Goal: Communication & Community: Share content

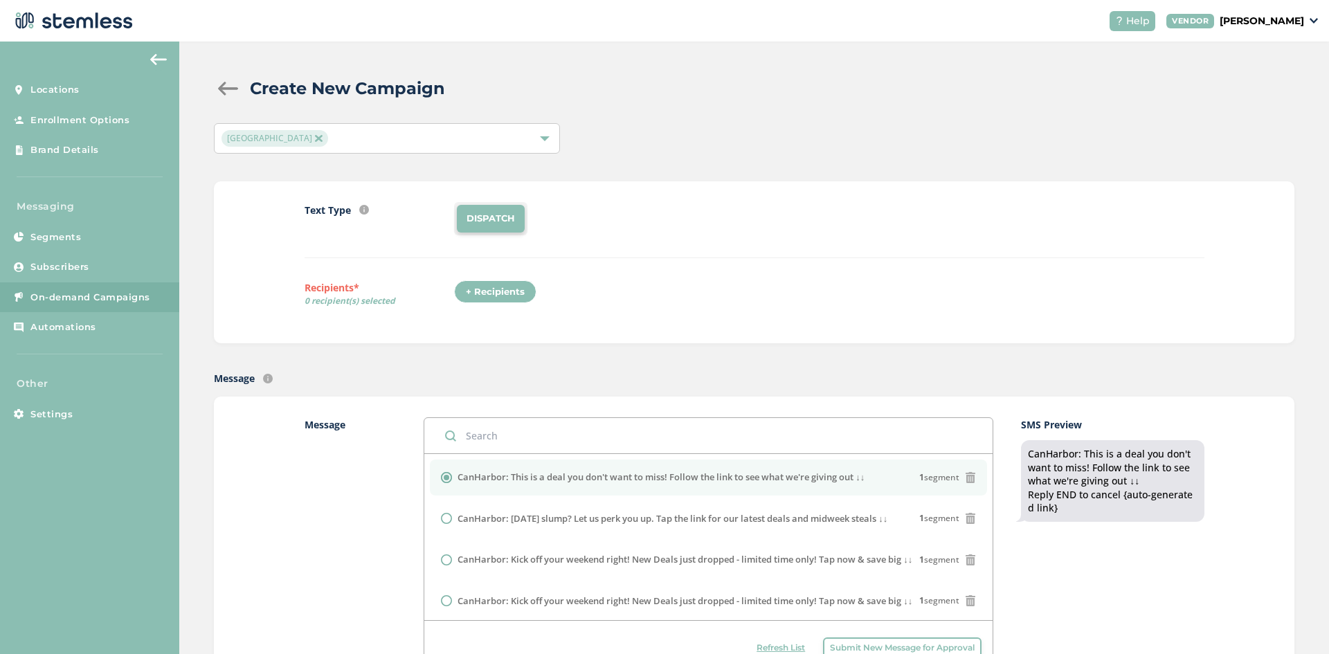
scroll to position [277, 0]
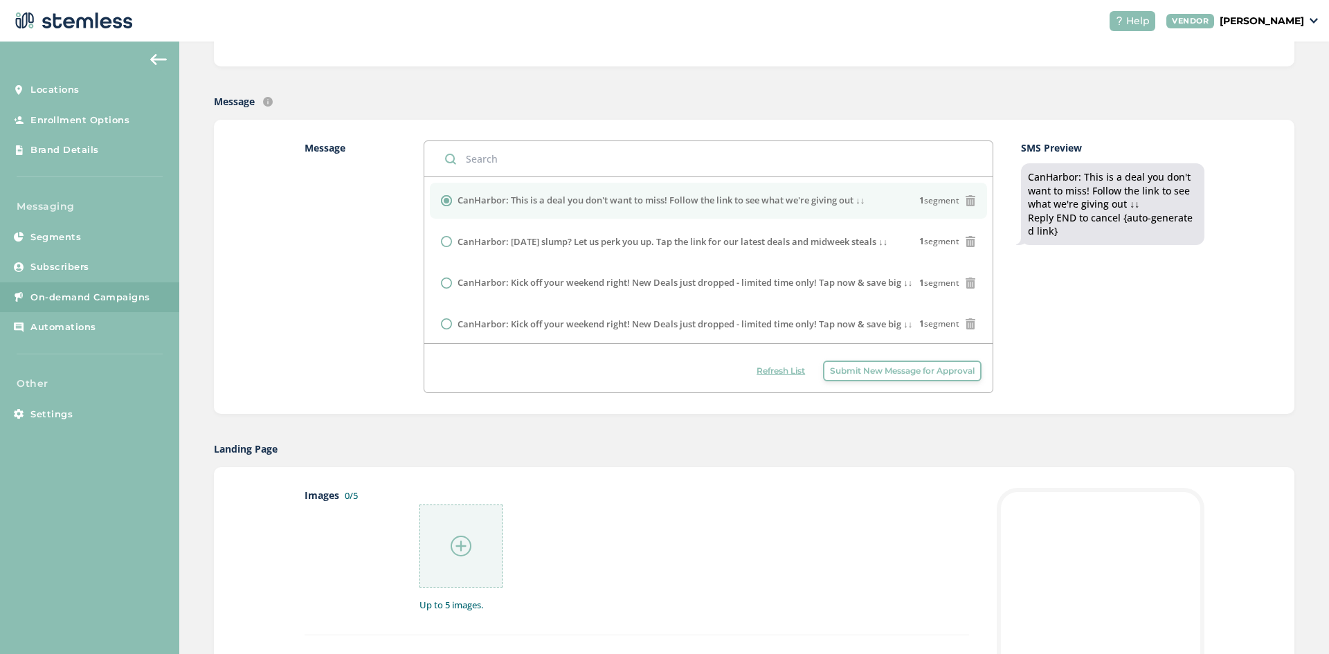
click at [455, 532] on div at bounding box center [461, 546] width 83 height 83
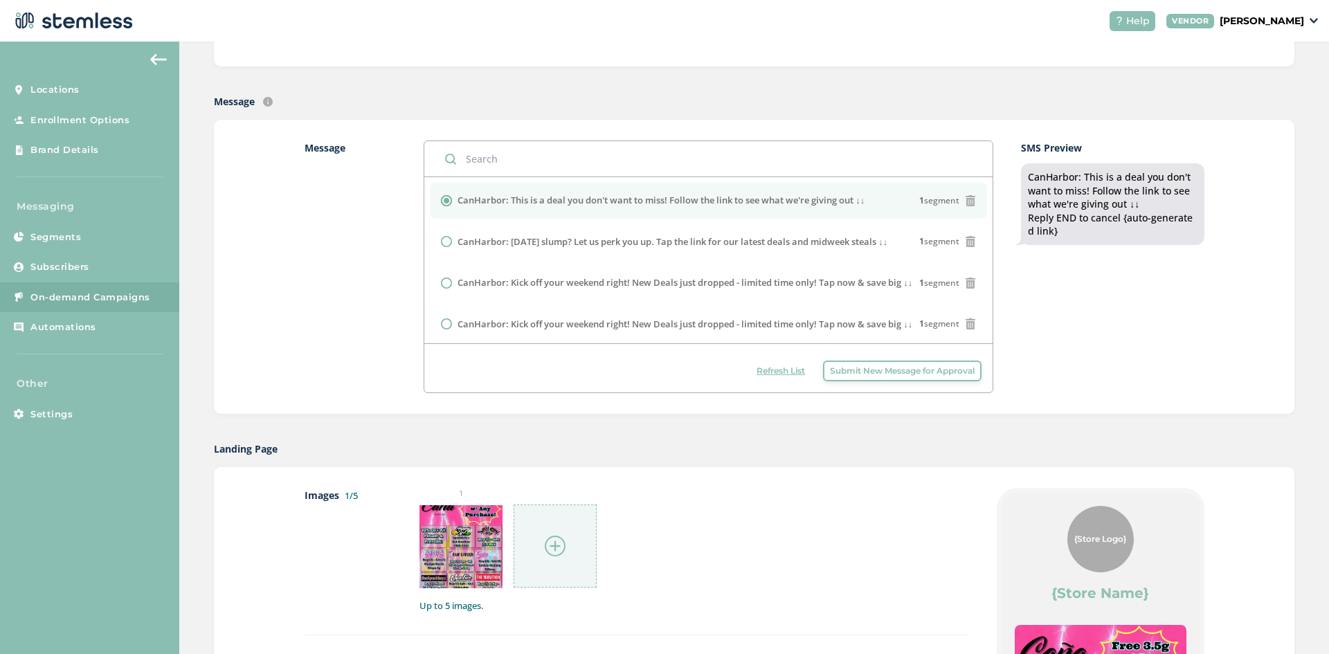
click at [538, 556] on div at bounding box center [555, 546] width 83 height 83
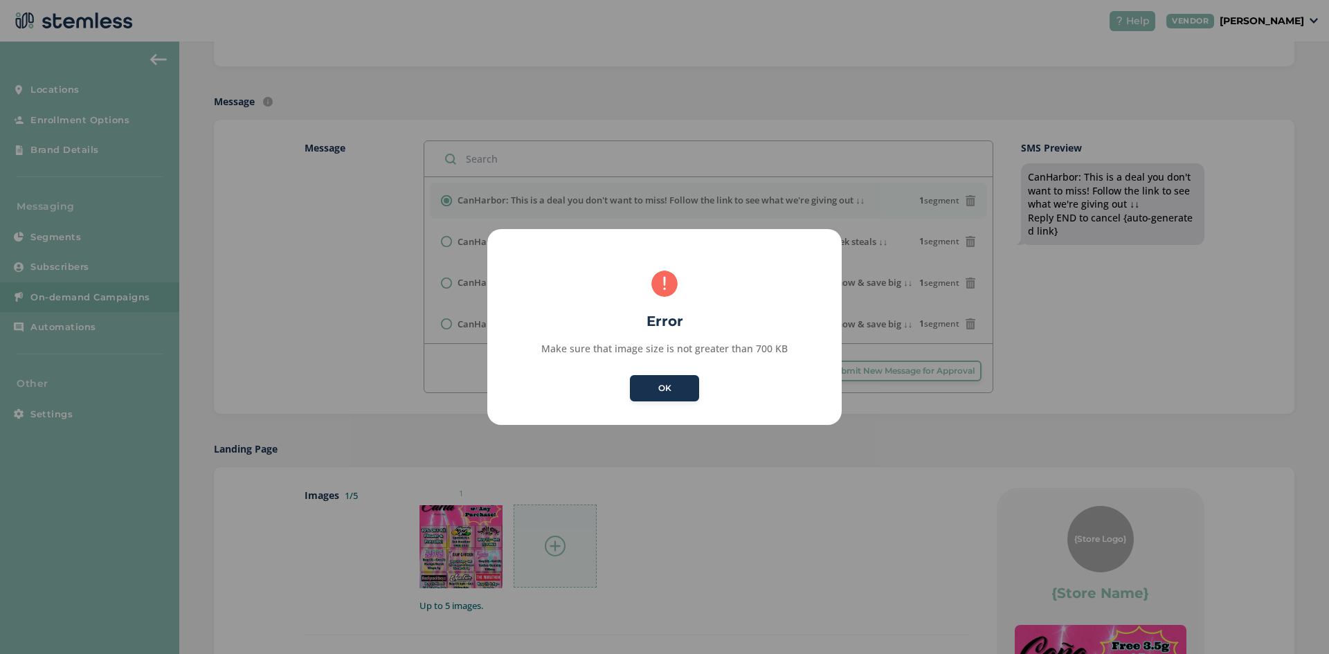
click at [684, 394] on button "OK" at bounding box center [664, 388] width 69 height 26
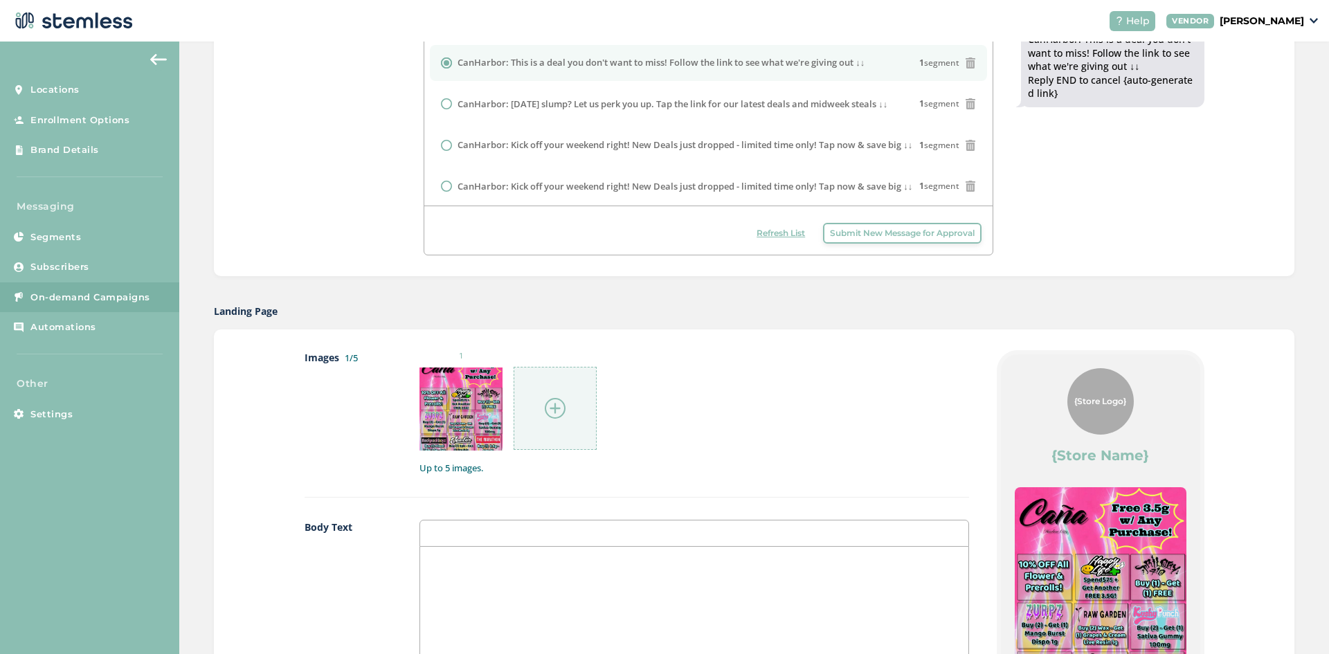
scroll to position [415, 0]
click at [571, 418] on div at bounding box center [555, 407] width 83 height 83
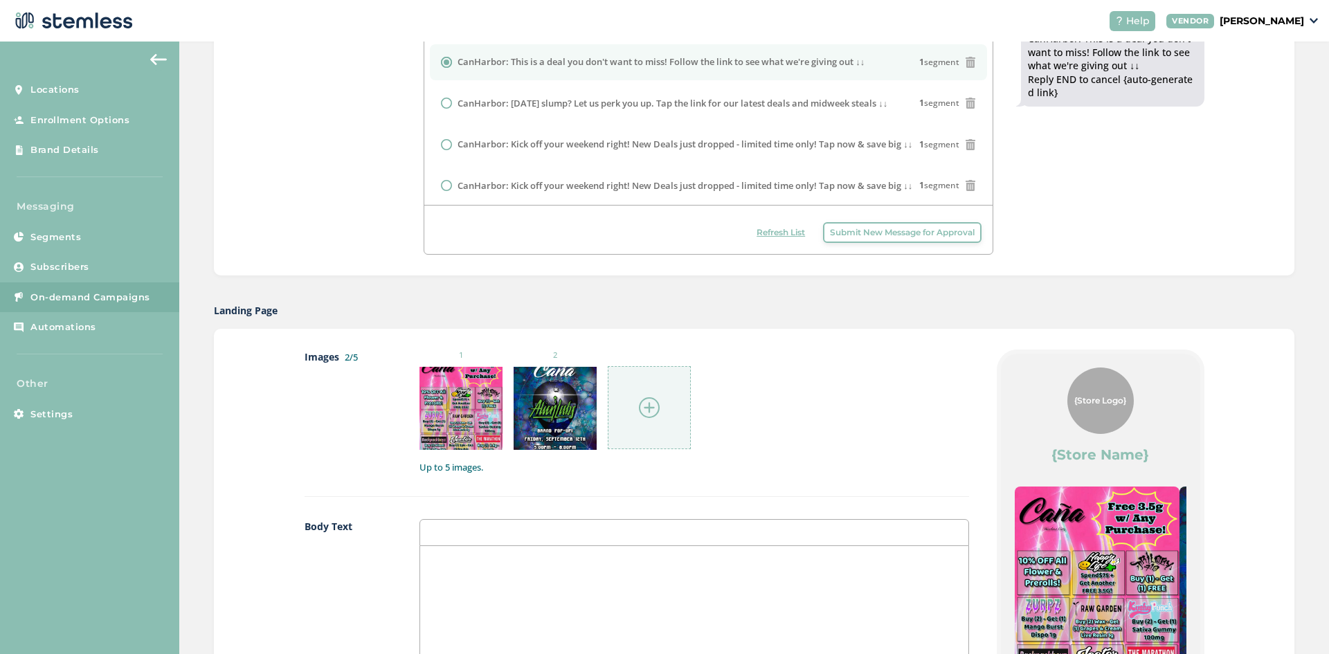
click at [646, 410] on img at bounding box center [649, 407] width 21 height 21
click at [678, 441] on div at bounding box center [649, 407] width 83 height 83
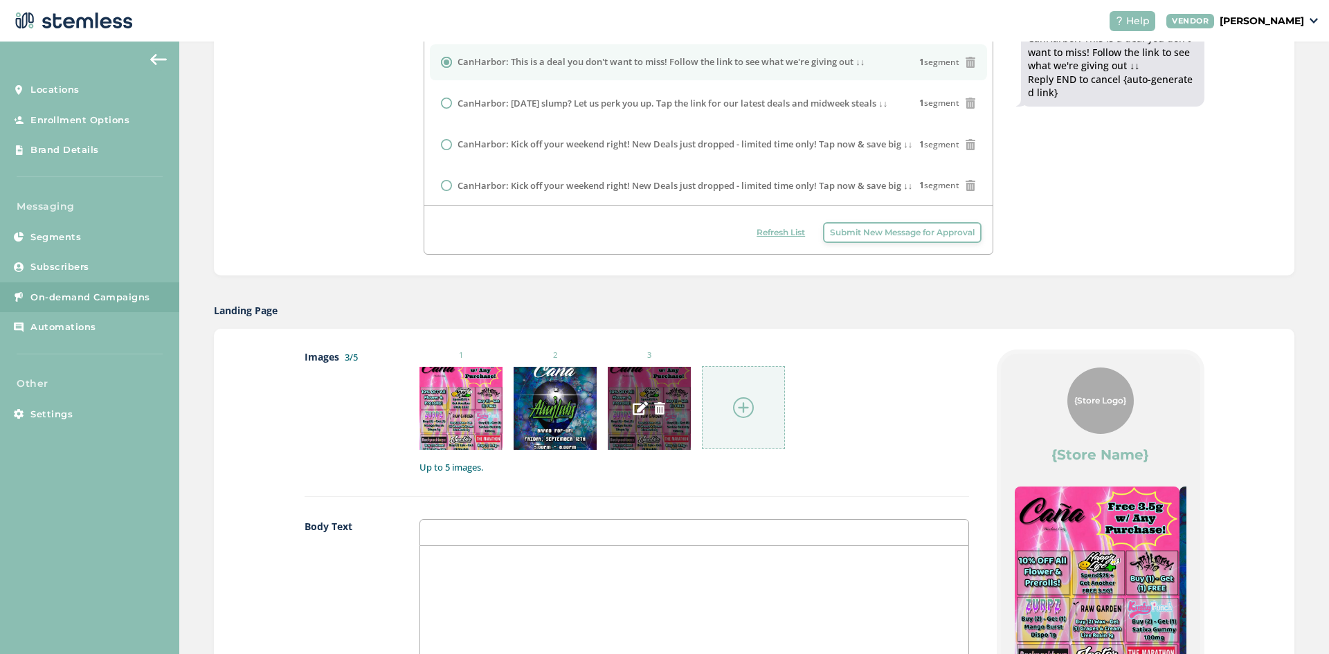
click at [657, 408] on img at bounding box center [660, 408] width 12 height 12
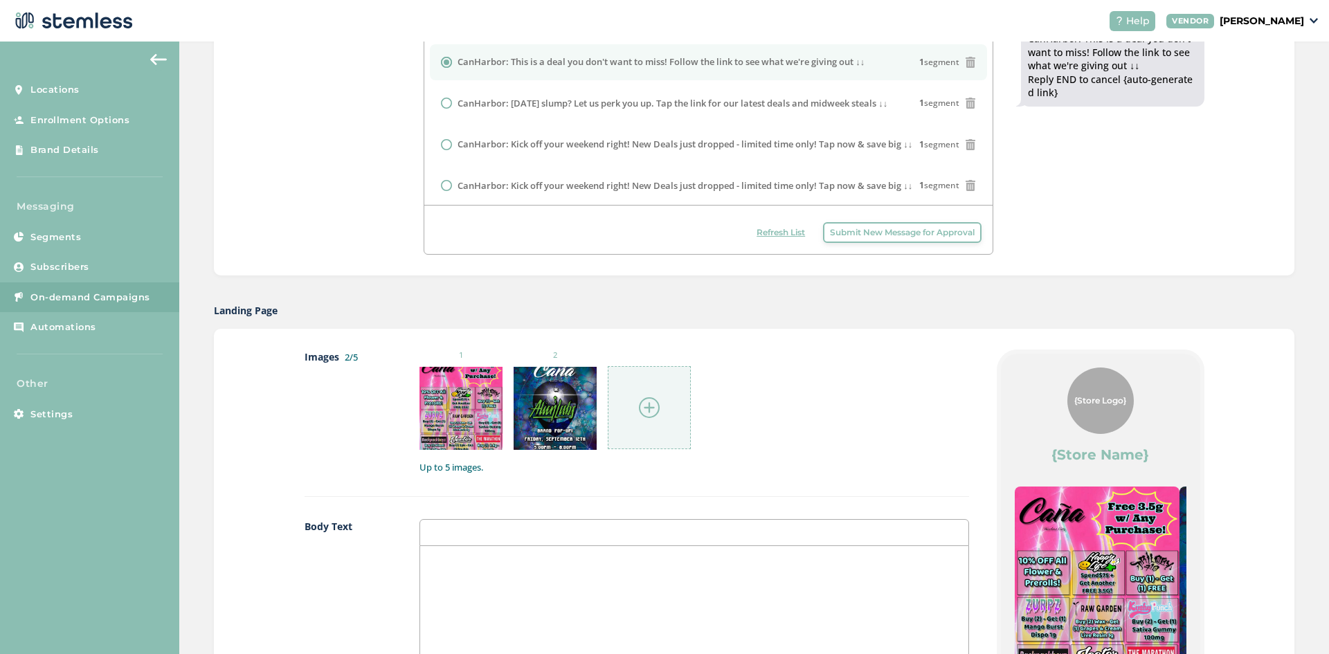
click at [633, 408] on div at bounding box center [649, 407] width 83 height 83
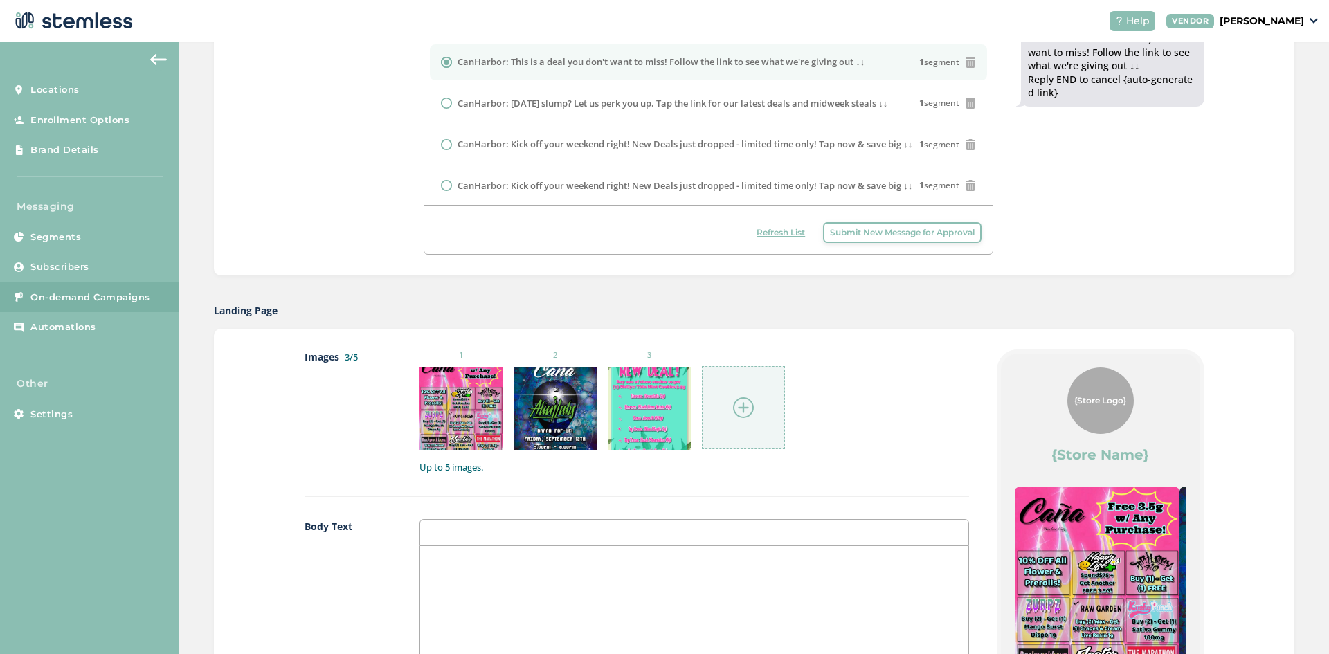
click at [728, 421] on div at bounding box center [743, 407] width 83 height 83
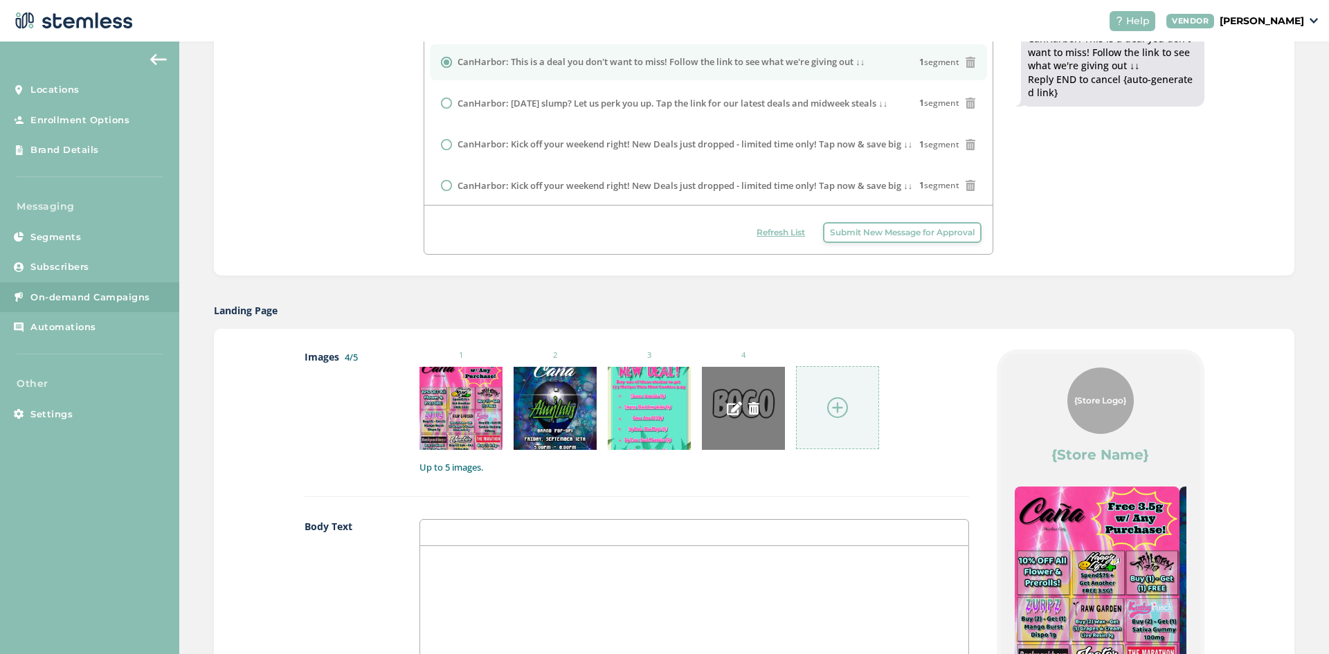
click at [749, 411] on img at bounding box center [754, 408] width 12 height 12
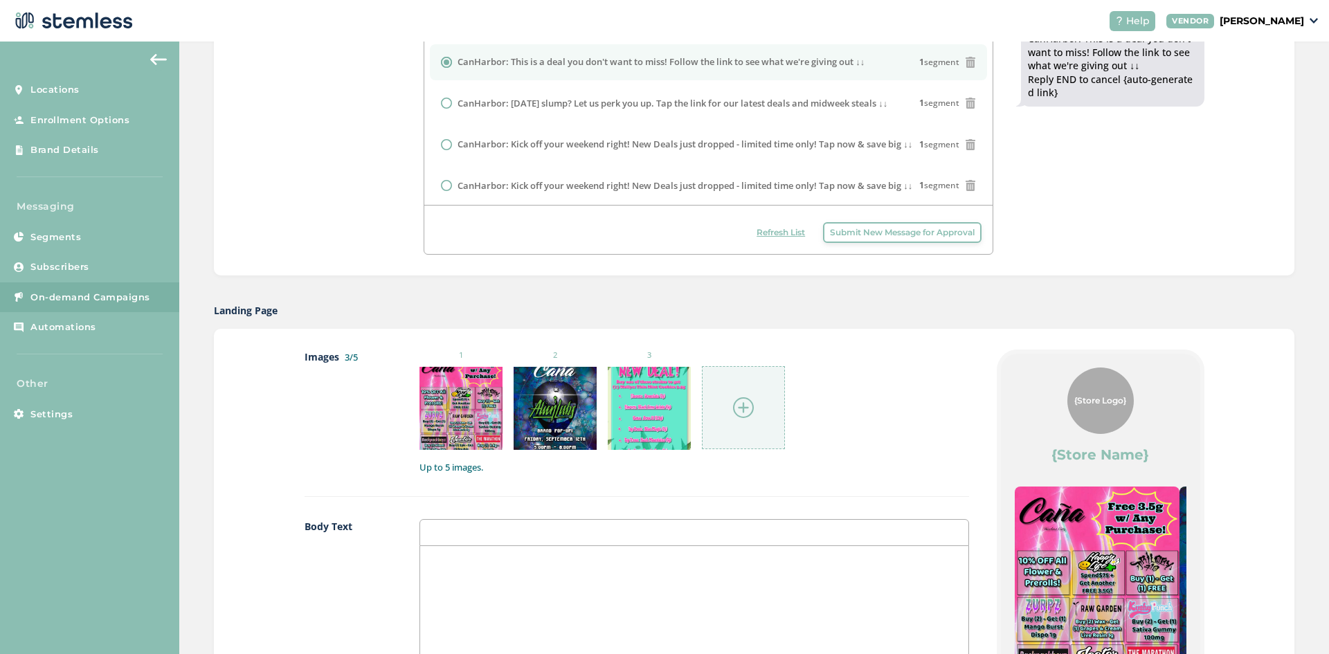
click at [733, 409] on img at bounding box center [743, 407] width 21 height 21
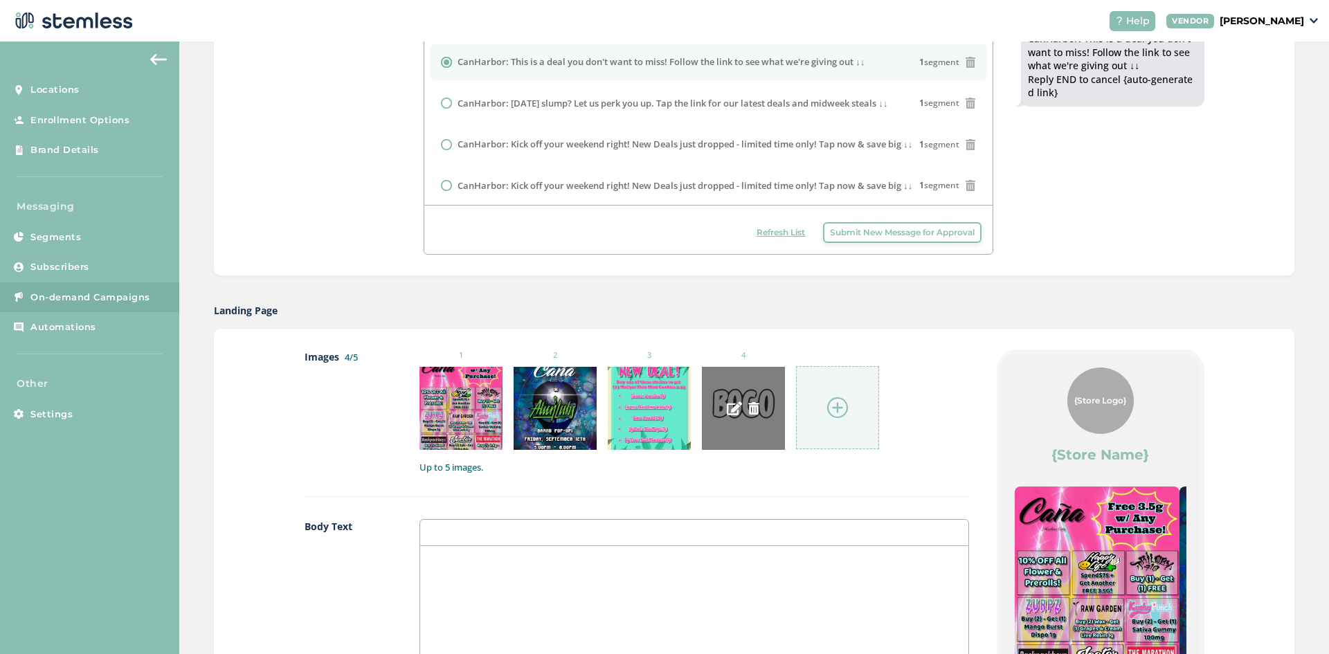
click at [755, 409] on img at bounding box center [754, 408] width 12 height 12
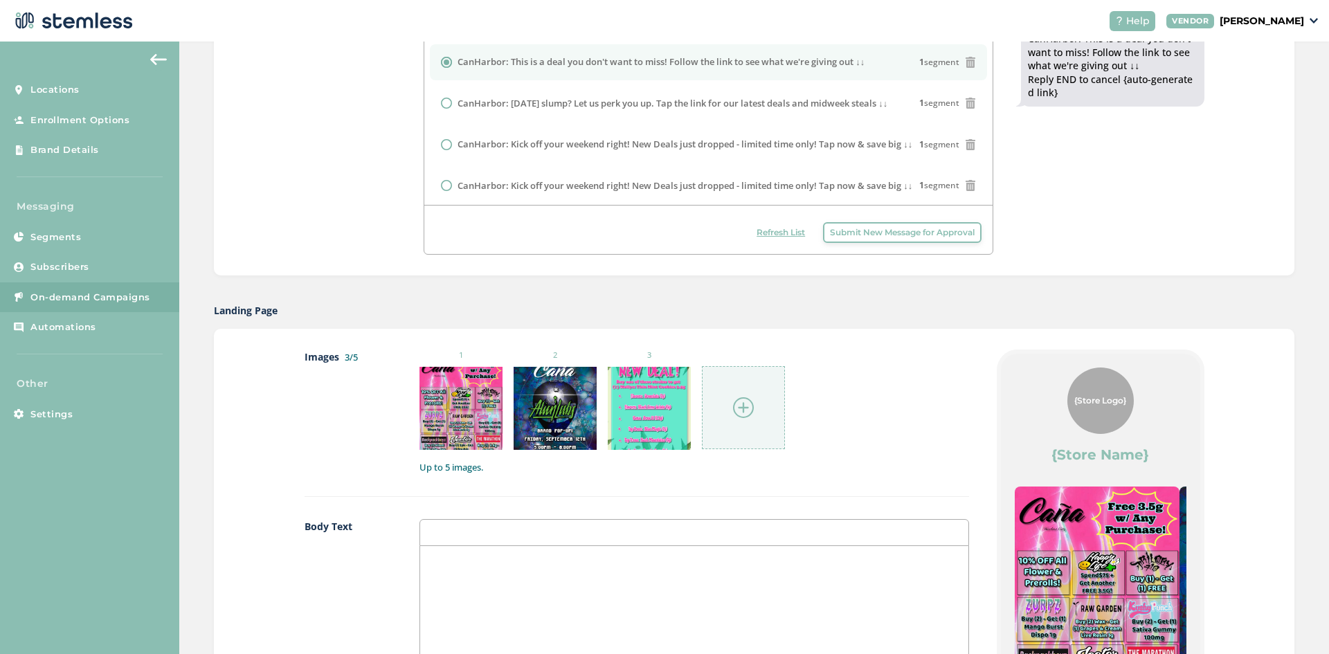
click at [736, 408] on img at bounding box center [743, 407] width 21 height 21
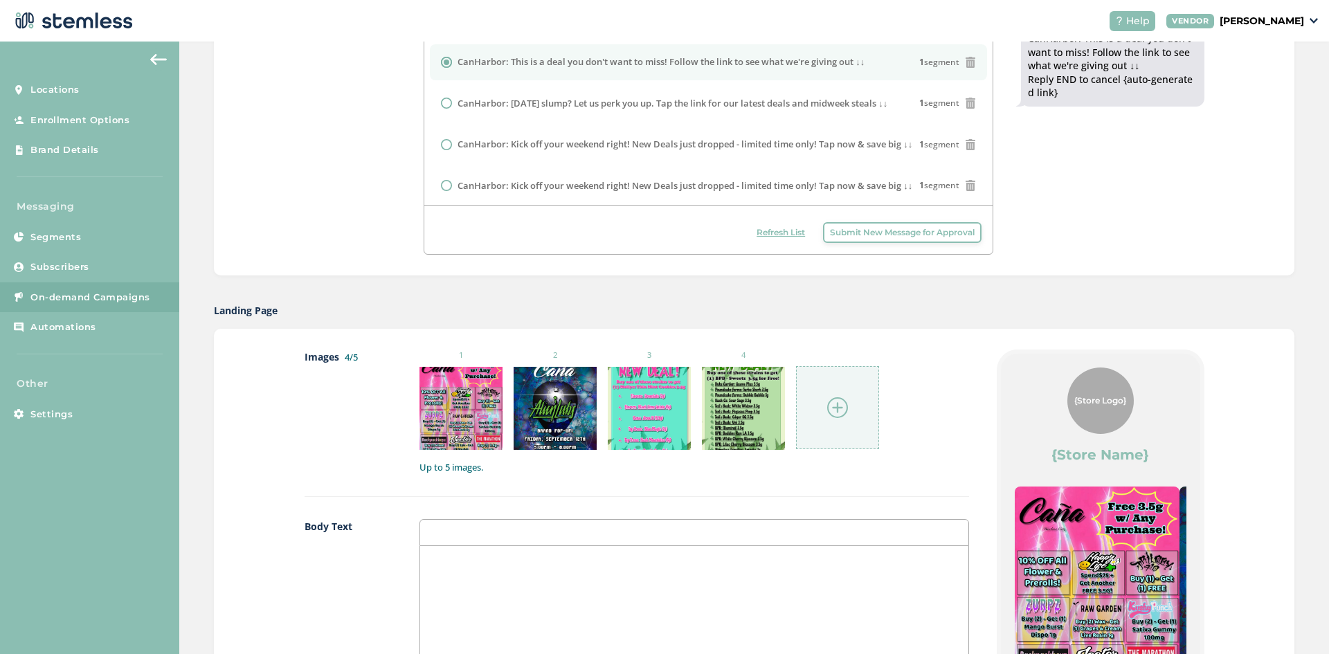
click at [853, 410] on div at bounding box center [837, 407] width 83 height 83
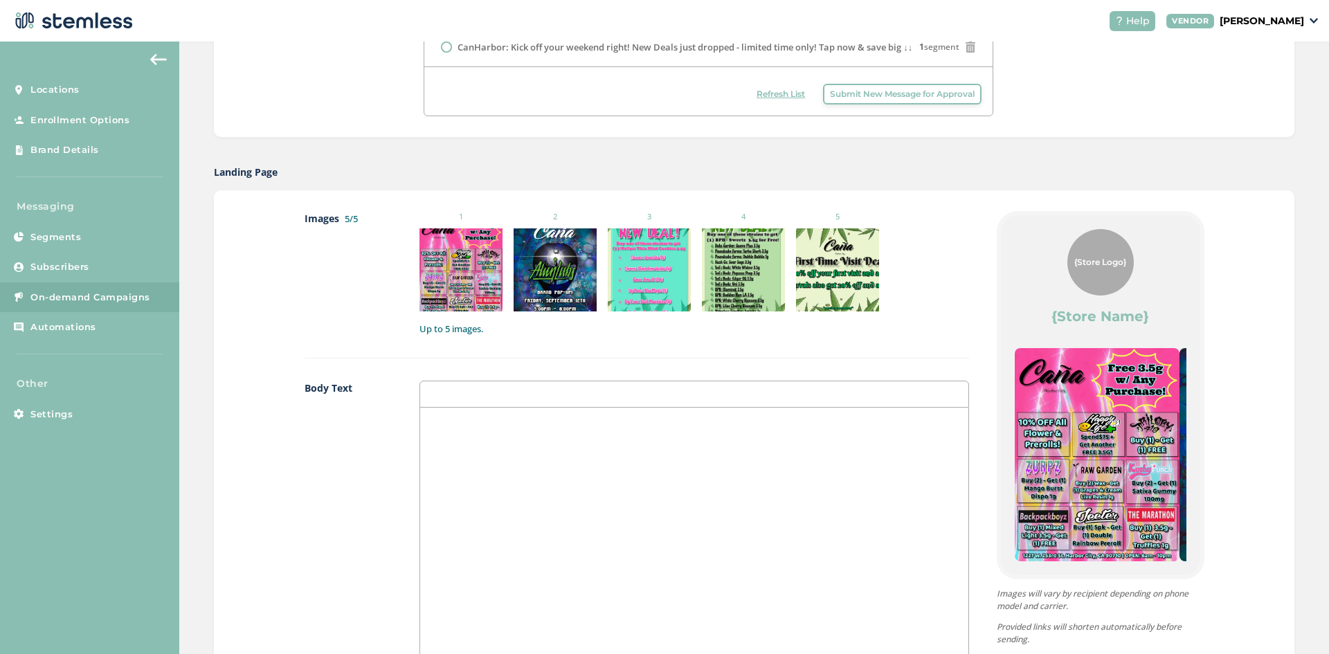
scroll to position [692, 0]
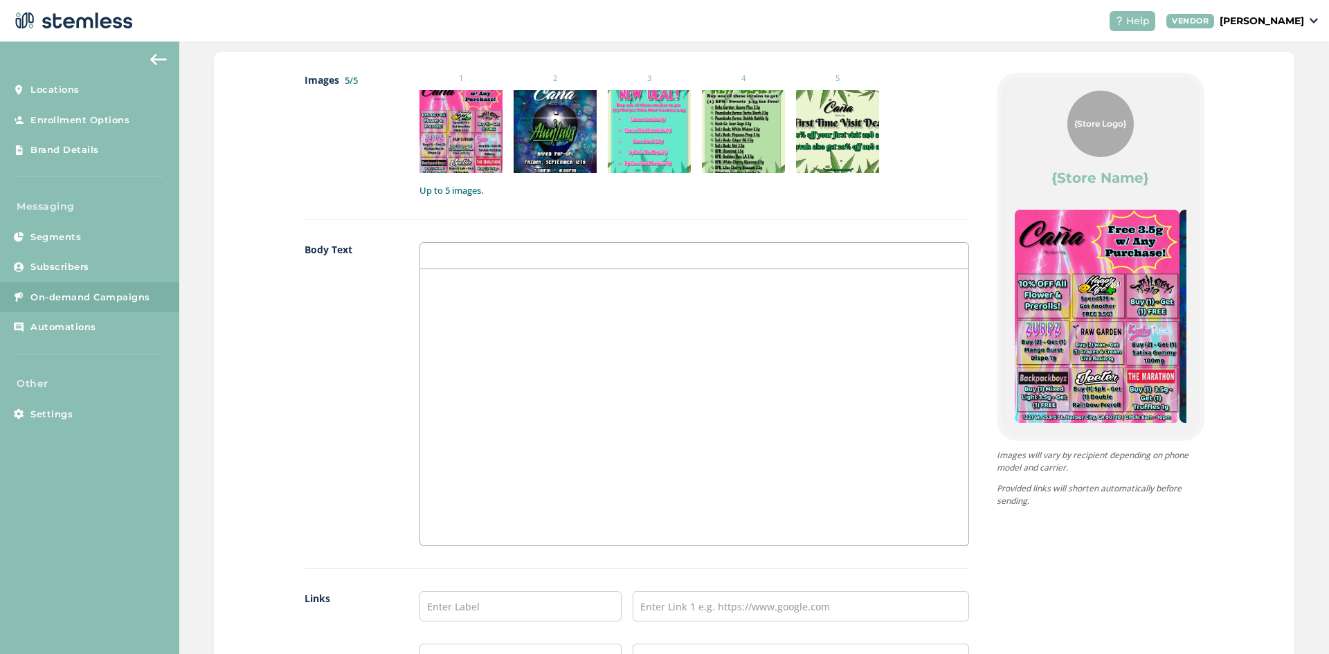
click at [516, 325] on div at bounding box center [694, 407] width 548 height 276
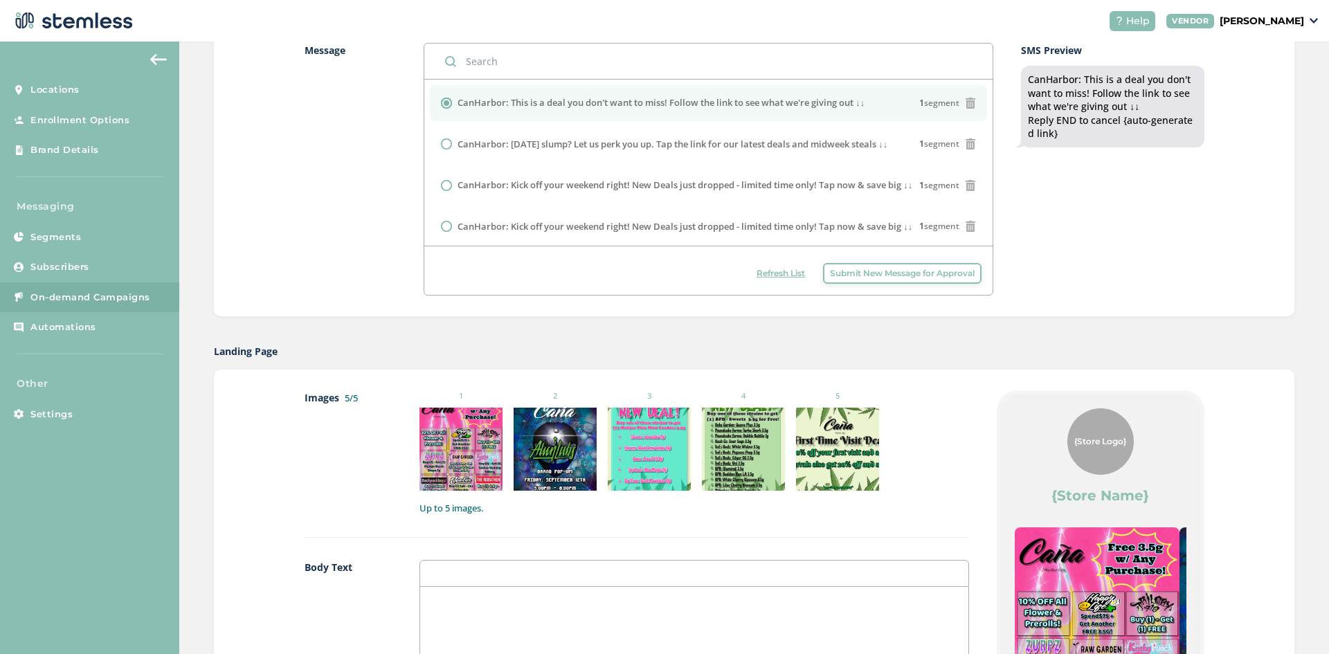
scroll to position [0, 0]
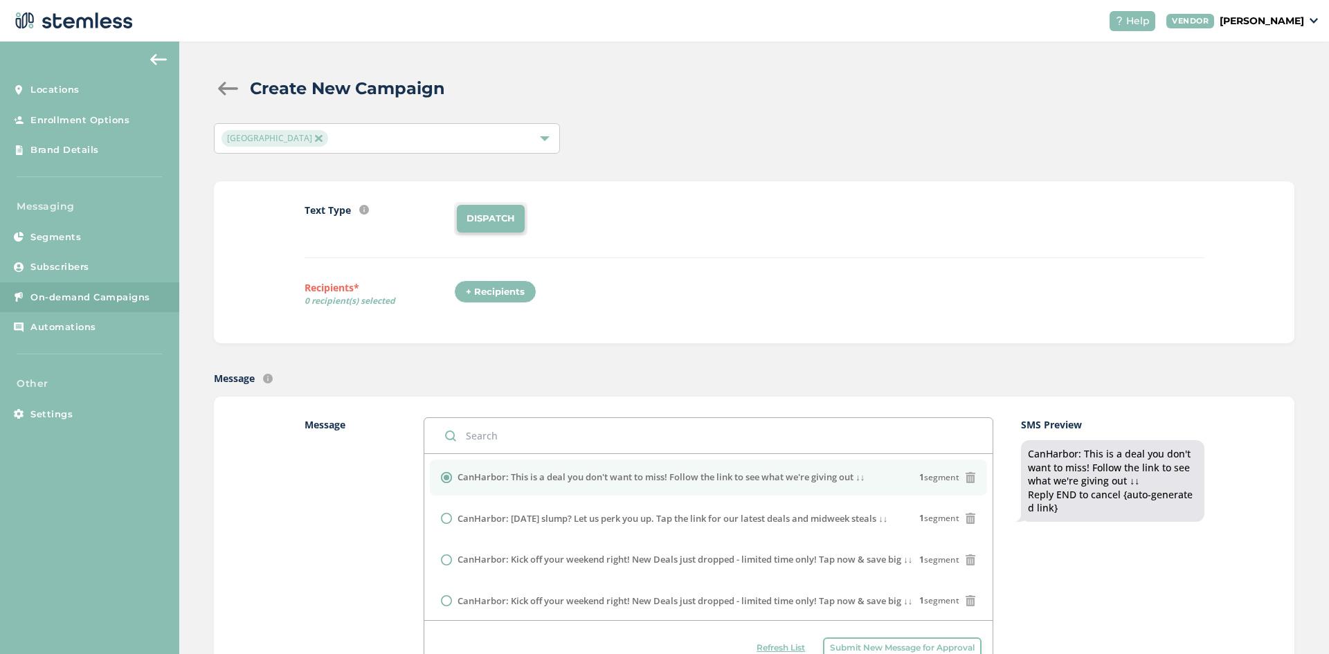
click at [512, 291] on div "+ Recipients" at bounding box center [495, 292] width 82 height 24
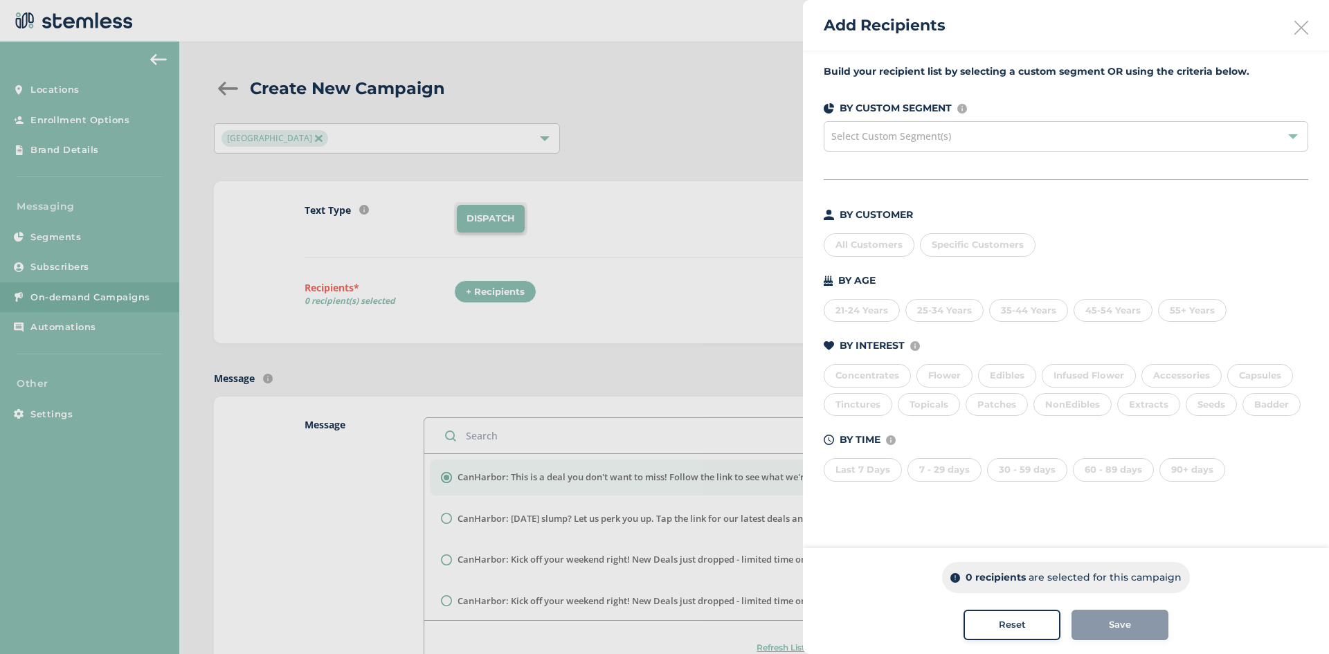
click at [879, 242] on div "All Customers" at bounding box center [869, 245] width 91 height 24
click at [1140, 626] on div "Save" at bounding box center [1120, 625] width 75 height 14
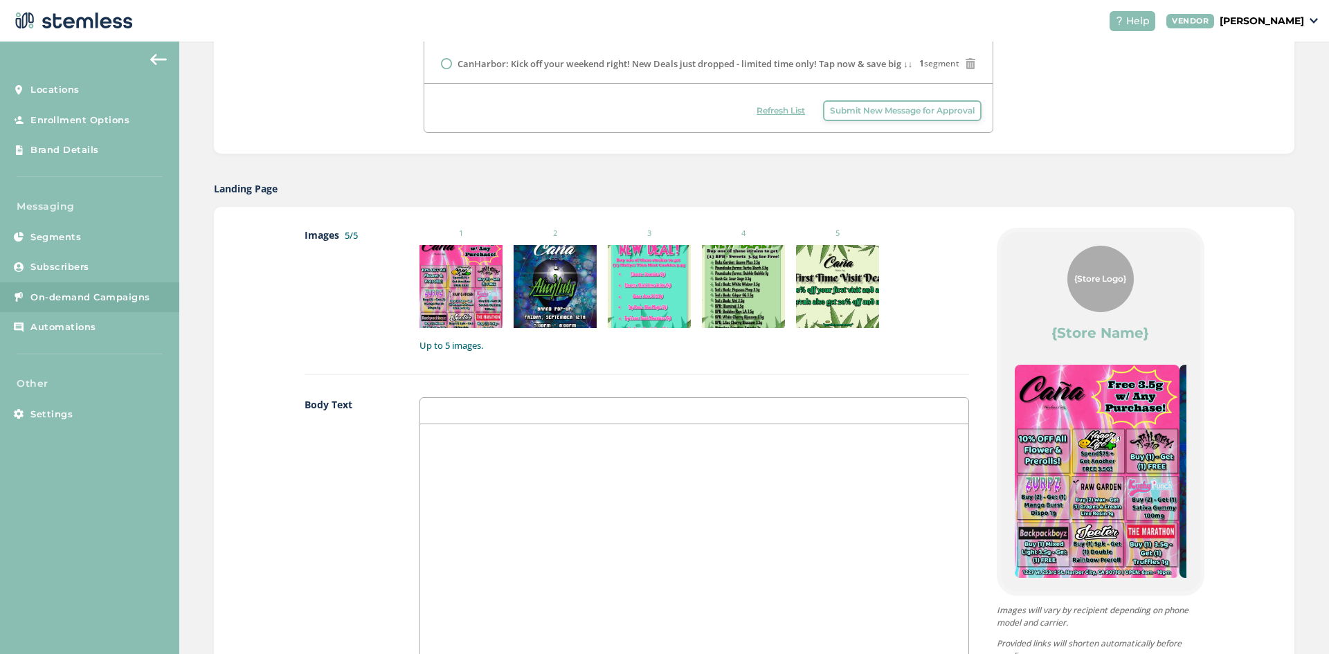
scroll to position [554, 0]
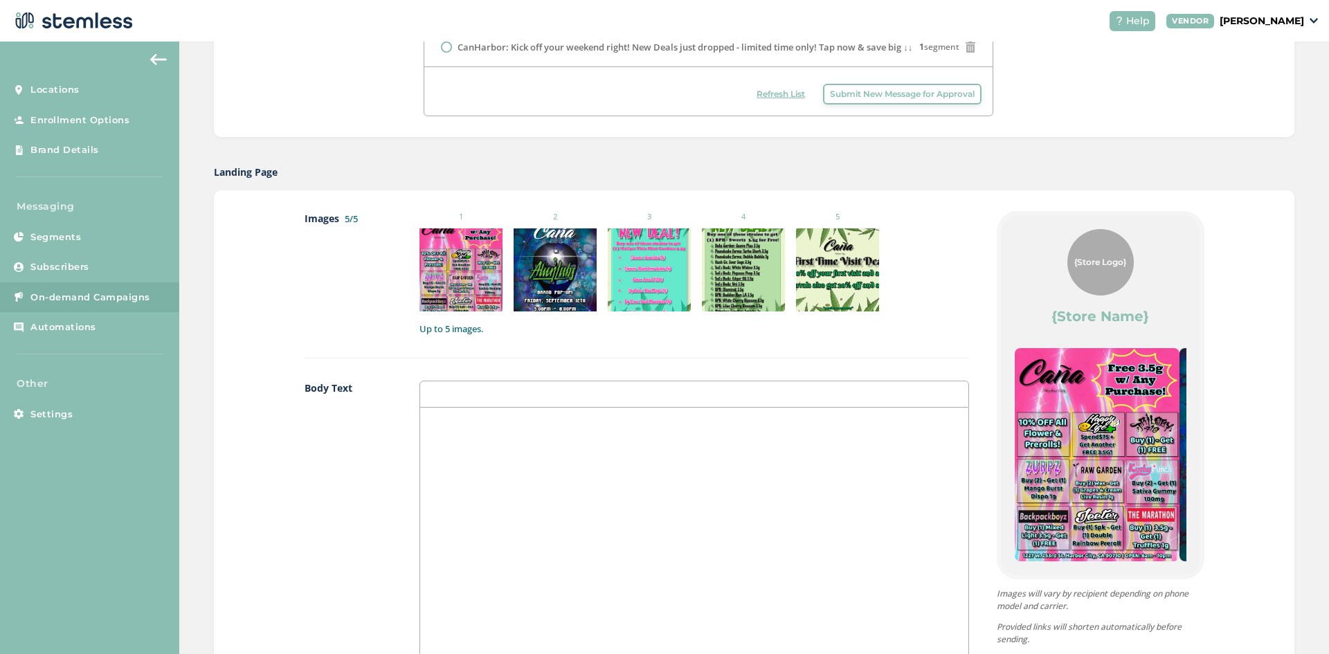
click at [519, 456] on div at bounding box center [694, 546] width 548 height 276
click at [437, 428] on p "🔥🔥" at bounding box center [694, 422] width 527 height 12
click at [451, 427] on p "🔥🎉🎉🔥" at bounding box center [694, 422] width 527 height 12
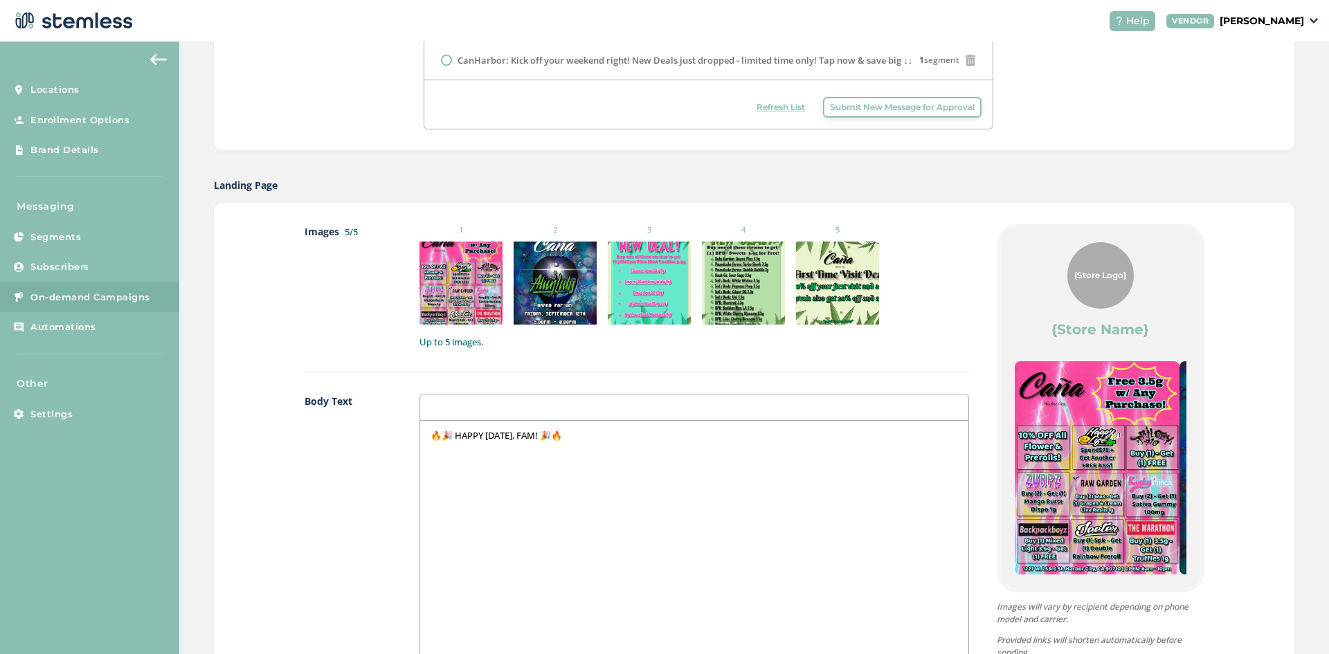
click at [647, 404] on div at bounding box center [694, 407] width 549 height 27
click at [628, 430] on p "🔥🎉 HAPPY [DATE], FAM! 🎉🔥" at bounding box center [694, 435] width 527 height 12
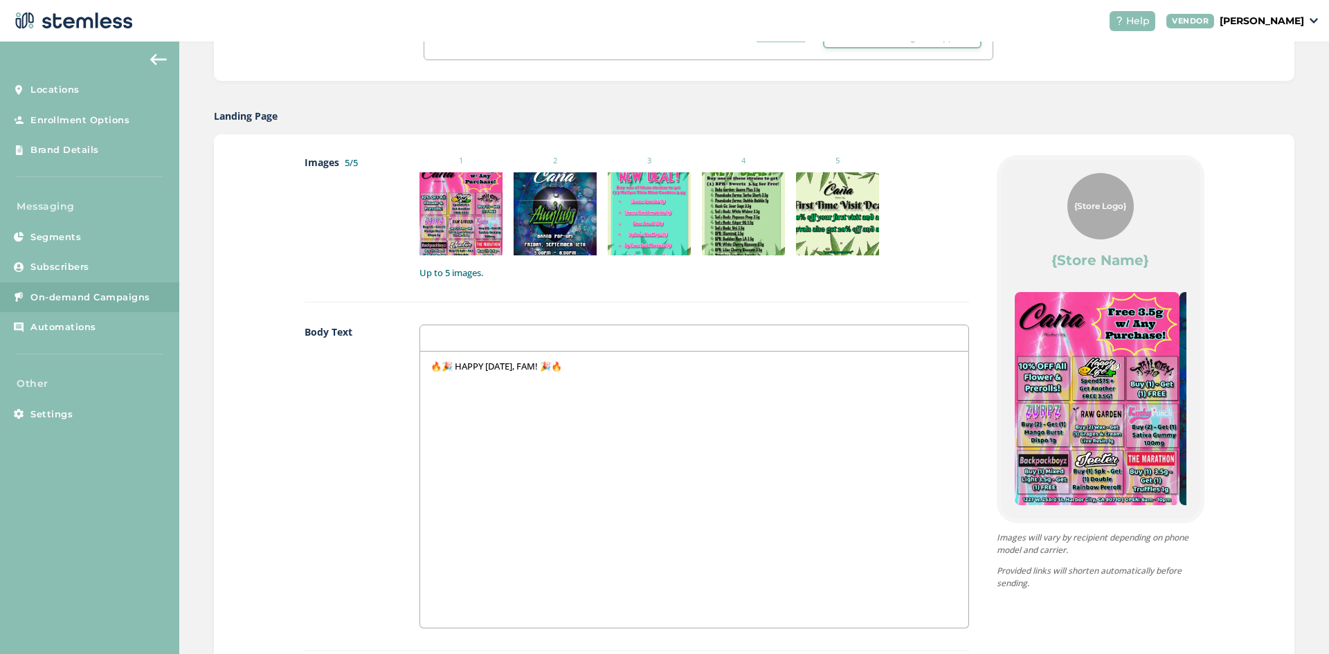
scroll to position [126, 0]
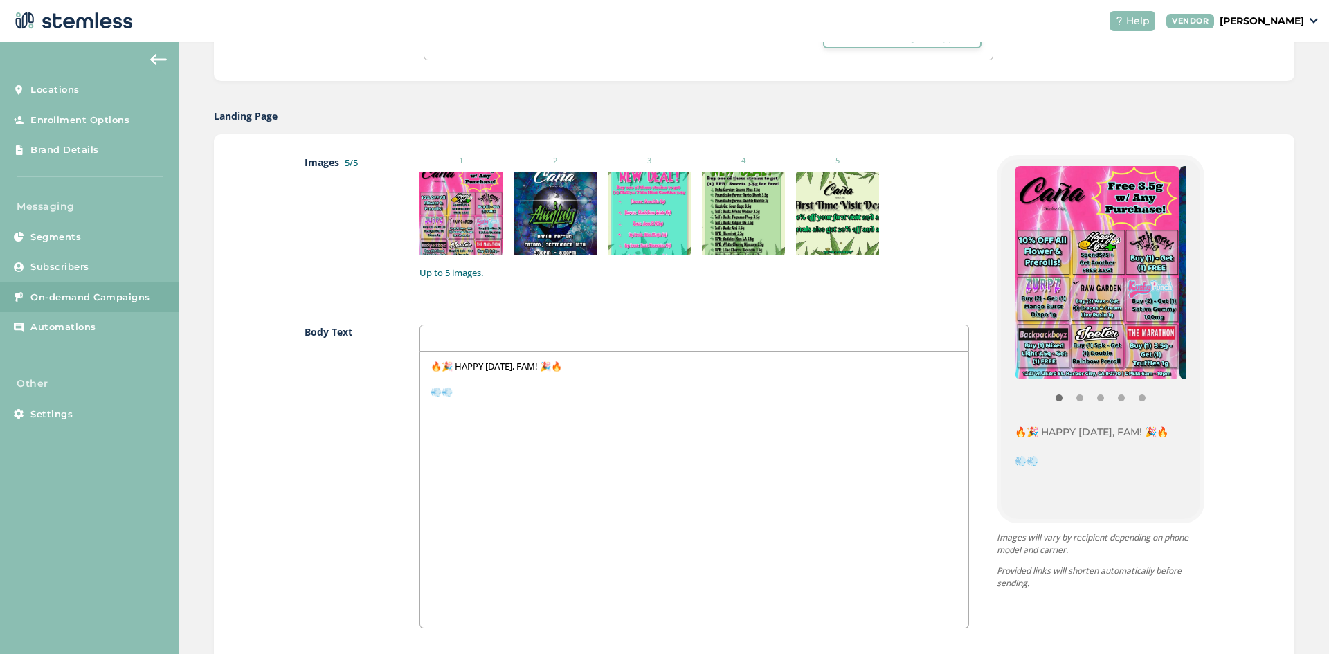
click at [443, 390] on p "💨💨" at bounding box center [694, 392] width 527 height 12
click at [481, 424] on div "🔥🎉 HAPPY [DATE], FAM! 🎉🔥 💨" at bounding box center [694, 490] width 548 height 276
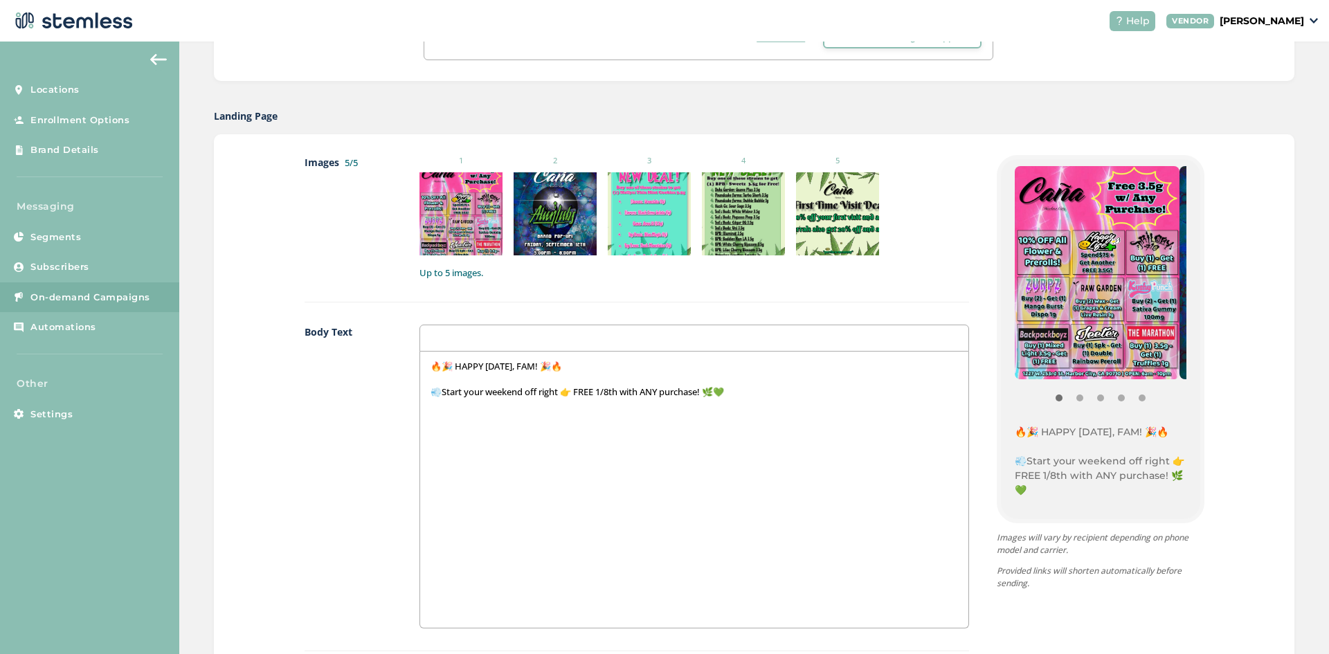
click at [755, 399] on div "🔥🎉 HAPPY [DATE], FAM! 🎉🔥 💨Start your weekend off right 👉 FREE 1/8th with ANY pu…" at bounding box center [694, 490] width 548 height 276
click at [503, 435] on div "🔥🎉 HAPPY [DATE], FAM! 🎉🔥 💨Start your weekend off right 👉 FREE 1/8th with ANY pu…" at bounding box center [694, 490] width 548 height 276
click at [440, 428] on div "🔥🎉 HAPPY [DATE], FAM! 🎉🔥 💨Start your weekend off right 👉 FREE 1/8th with ANY pu…" at bounding box center [694, 490] width 548 height 276
click at [480, 422] on p "🌸ALL [PERSON_NAME] + Prerolls🌸" at bounding box center [694, 417] width 527 height 12
click at [529, 425] on div "🔥🎉 HAPPY [DATE], FAM! 🎉🔥 💨Start your weekend off right 👉 FREE 1/8th with ANY pu…" at bounding box center [694, 490] width 548 height 276
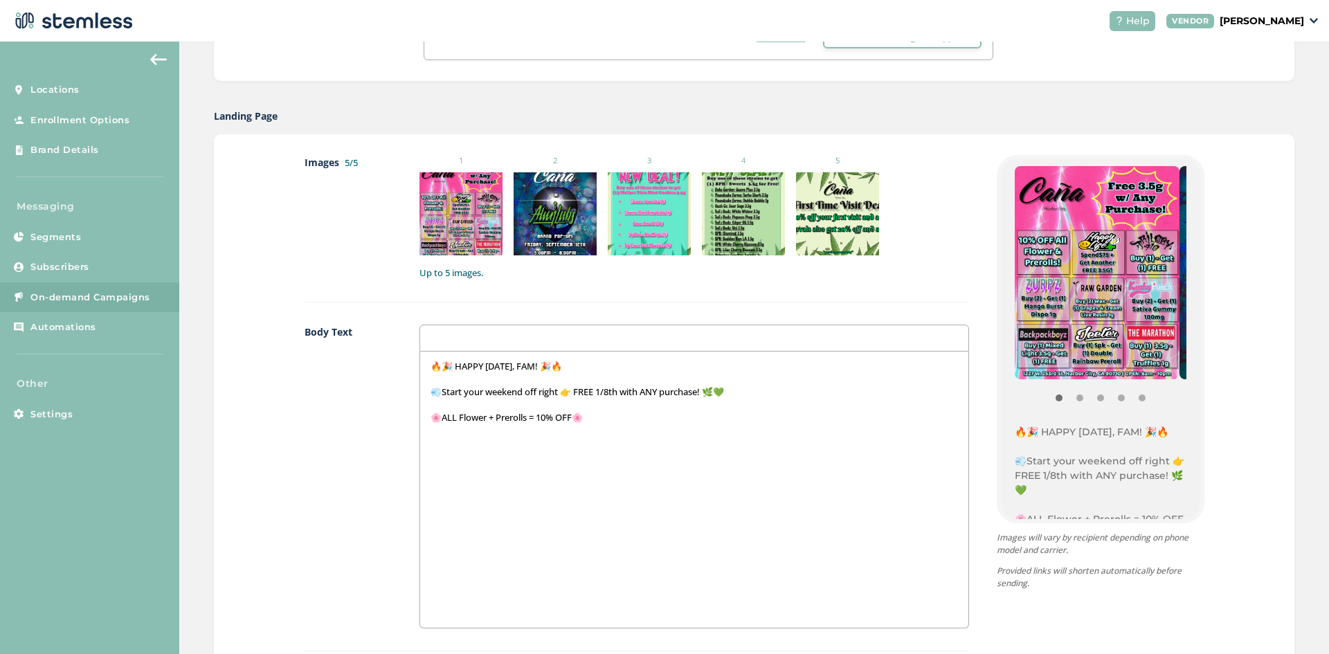
click at [636, 426] on div "🔥🎉 HAPPY [DATE], FAM! 🎉🔥 💨Start your weekend off right 👉 FREE 1/8th with ANY pu…" at bounding box center [694, 490] width 548 height 276
click at [494, 450] on div "🔥🎉 HAPPY [DATE], FAM! 🎉🔥 💨Start your weekend off right 👉 FREE 1/8th with ANY pu…" at bounding box center [694, 490] width 548 height 276
click at [444, 444] on p "⚡⚡" at bounding box center [694, 443] width 527 height 12
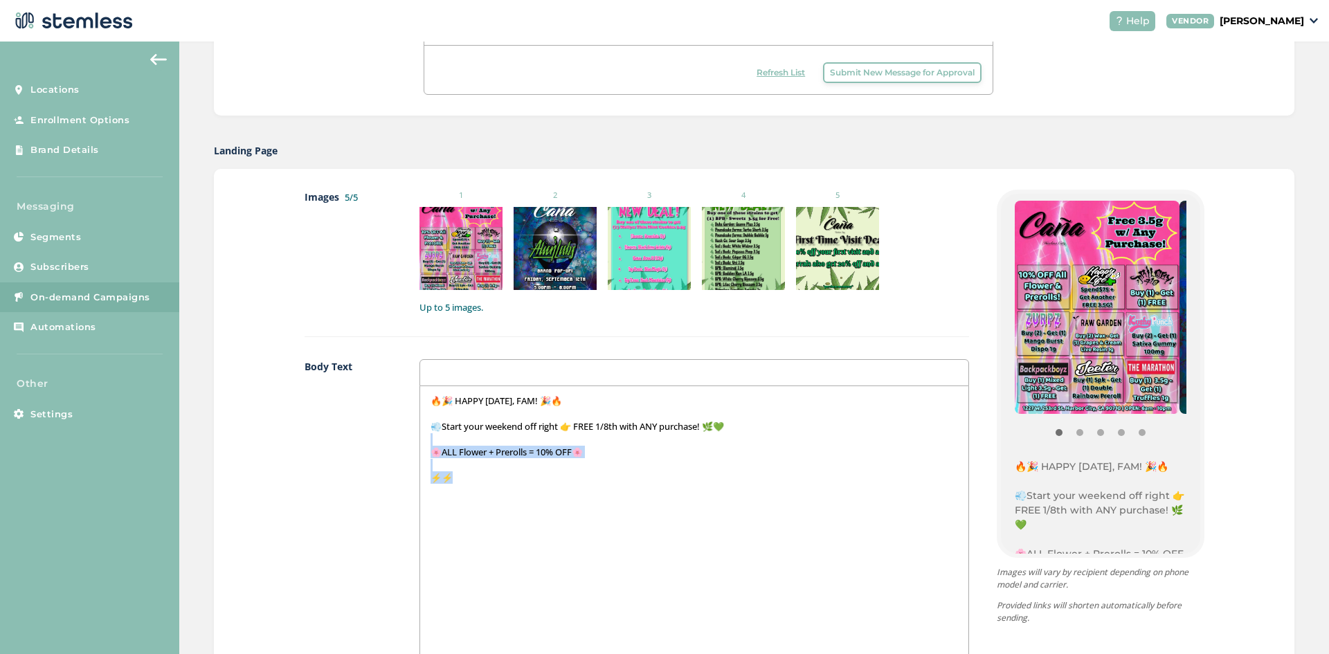
click at [468, 444] on div "🔥🎉 HAPPY [DATE], FAM! 🎉🔥 💨Start your weekend off right 👉 FREE 1/8th with ANY pu…" at bounding box center [694, 524] width 548 height 276
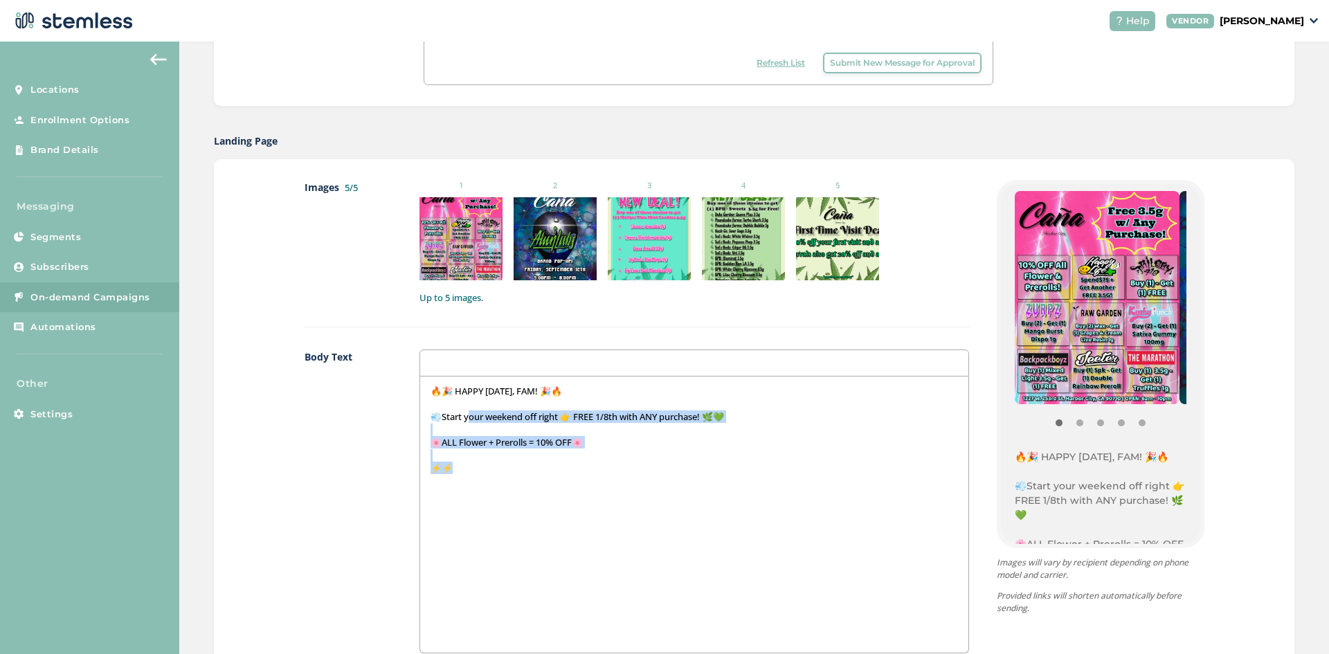
scroll to position [610, 0]
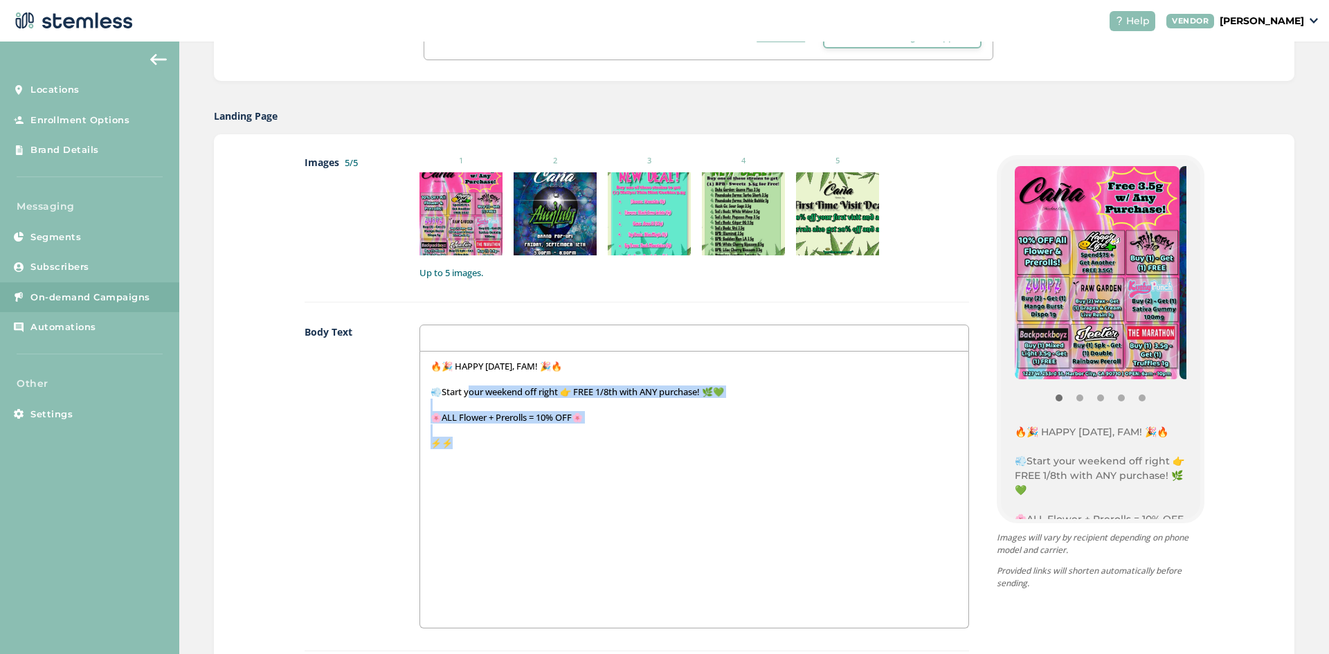
click at [490, 474] on div "🔥🎉 HAPPY [DATE], FAM! 🎉🔥 💨Start your weekend off right 👉 FREE 1/8th with ANY pu…" at bounding box center [694, 490] width 548 height 276
drag, startPoint x: 438, startPoint y: 446, endPoint x: 425, endPoint y: 445, distance: 13.2
click at [425, 445] on div "🔥🎉 HAPPY [DATE], FAM! 🎉🔥 💨Start your weekend off right 👉 FREE 1/8th with ANY pu…" at bounding box center [694, 490] width 548 height 276
click at [465, 456] on div "🔥🎉 HAPPY [DATE], FAM! 🎉🔥 💨Start your weekend off right 👉 FREE 1/8th with ANY pu…" at bounding box center [694, 490] width 548 height 276
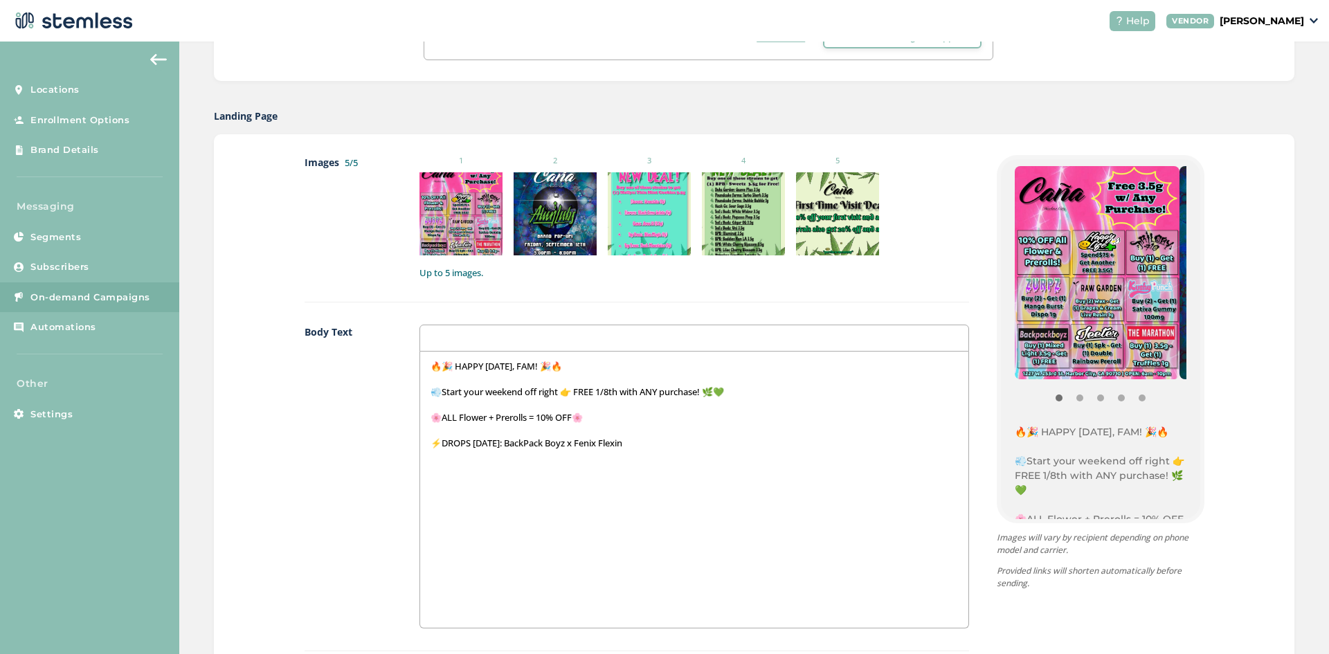
click at [649, 456] on div "🔥🎉 HAPPY [DATE], FAM! 🎉🔥 💨Start your weekend off right 👉 FREE 1/8th with ANY pu…" at bounding box center [694, 490] width 548 height 276
click at [743, 447] on p "⚡DROPS [DATE]: BackPack Boyz x Fenix Flexin - Presidential Smoke 3.5g 👑🔥" at bounding box center [694, 443] width 527 height 12
click at [792, 466] on div "🔥🎉 HAPPY [DATE], FAM! 🎉🔥 💨Start your weekend off right 👉 FREE 1/8th with ANY pu…" at bounding box center [694, 490] width 548 height 276
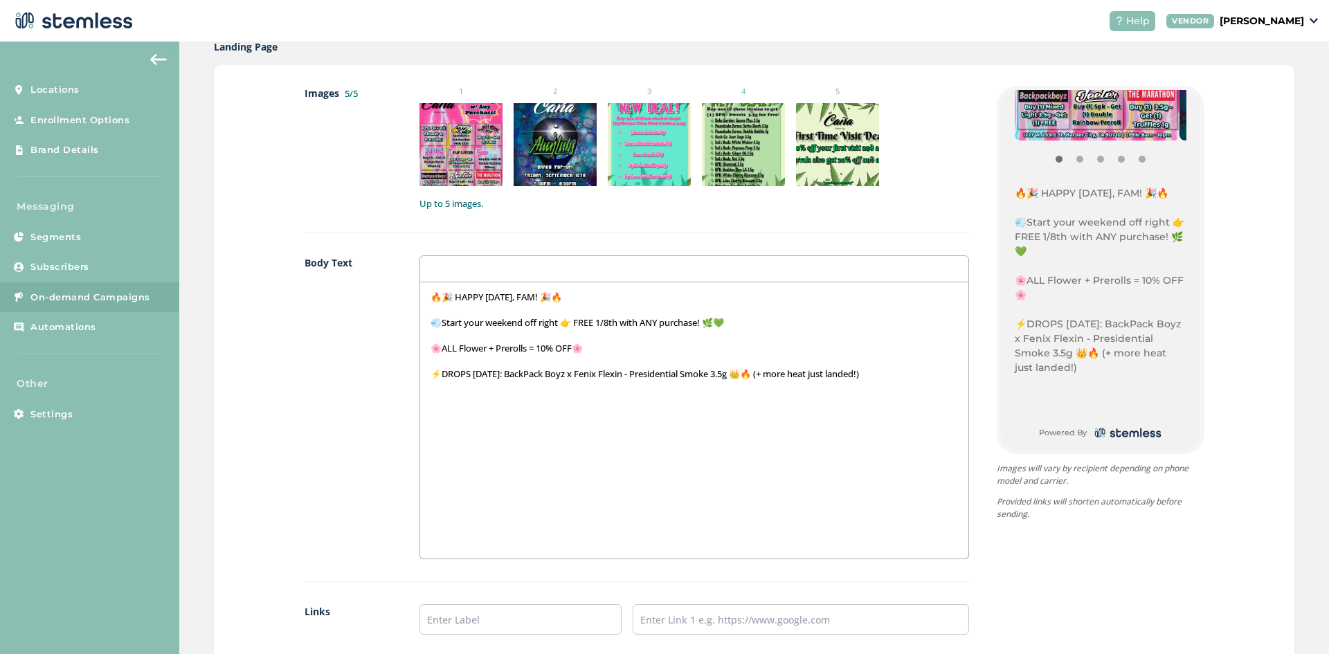
scroll to position [300, 0]
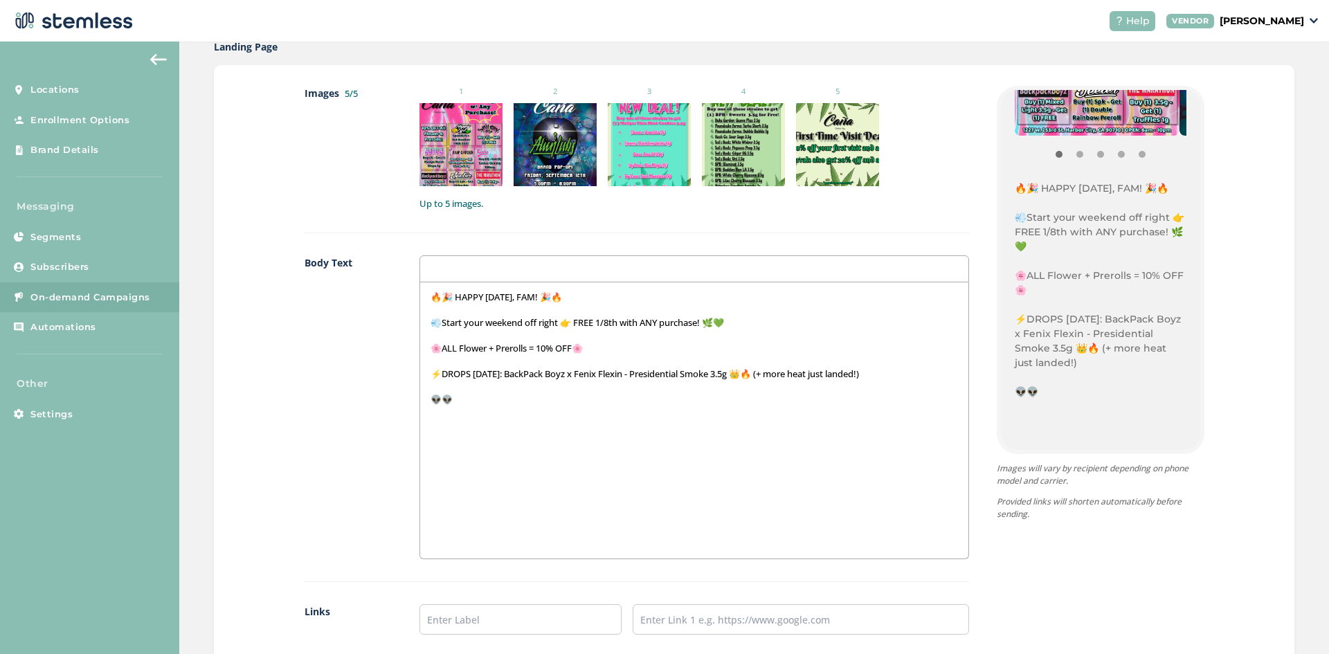
click at [441, 399] on p "👽👽" at bounding box center [694, 399] width 527 height 12
click at [507, 412] on div "🔥🎉 HAPPY [DATE], FAM! 🎉🔥 💨Start your weekend off right 👉 FREE 1/8th with ANY pu…" at bounding box center [694, 420] width 548 height 276
click at [574, 405] on p "👽 ALIEN LABS in-store 5PM-8PM 💨" at bounding box center [694, 399] width 527 height 12
click at [622, 404] on p "👽 ALIEN LABS in-store 5PM-8PM 🛸💨" at bounding box center [694, 399] width 527 height 12
click at [438, 434] on div "🔥🎉 HAPPY [DATE], FAM! 🎉🔥 💨Start your weekend off right 👉 FREE 1/8th with ANY pu…" at bounding box center [694, 420] width 548 height 276
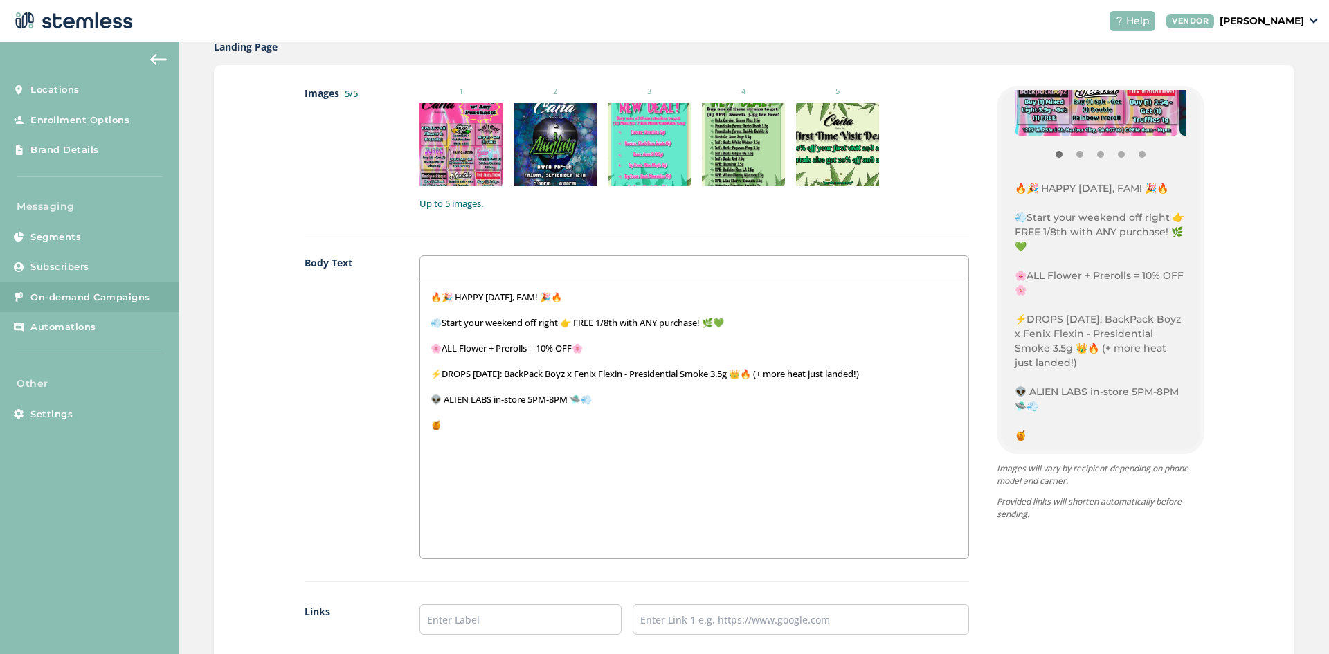
click at [474, 422] on p "🍯" at bounding box center [694, 425] width 527 height 12
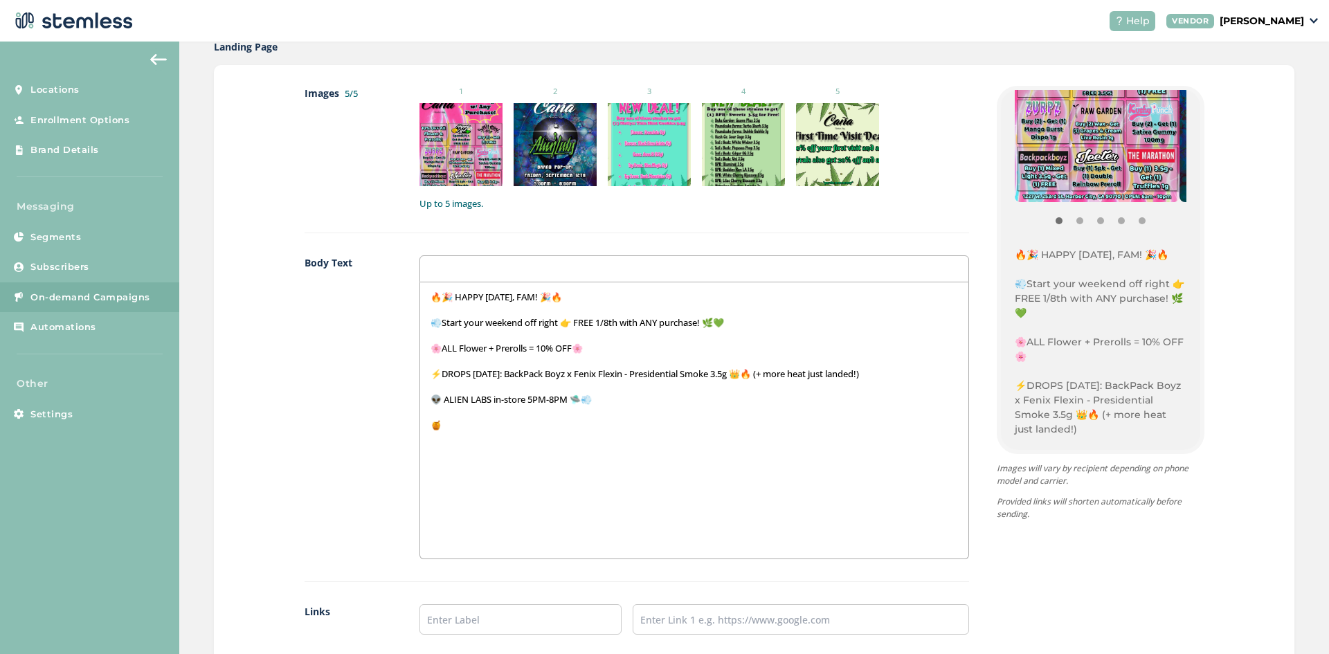
scroll to position [231, 0]
click at [636, 432] on div "🔥🎉 HAPPY [DATE], FAM! 🎉🔥 💨Start your weekend off right 👉 FREE 1/8th with ANY pu…" at bounding box center [694, 420] width 548 height 276
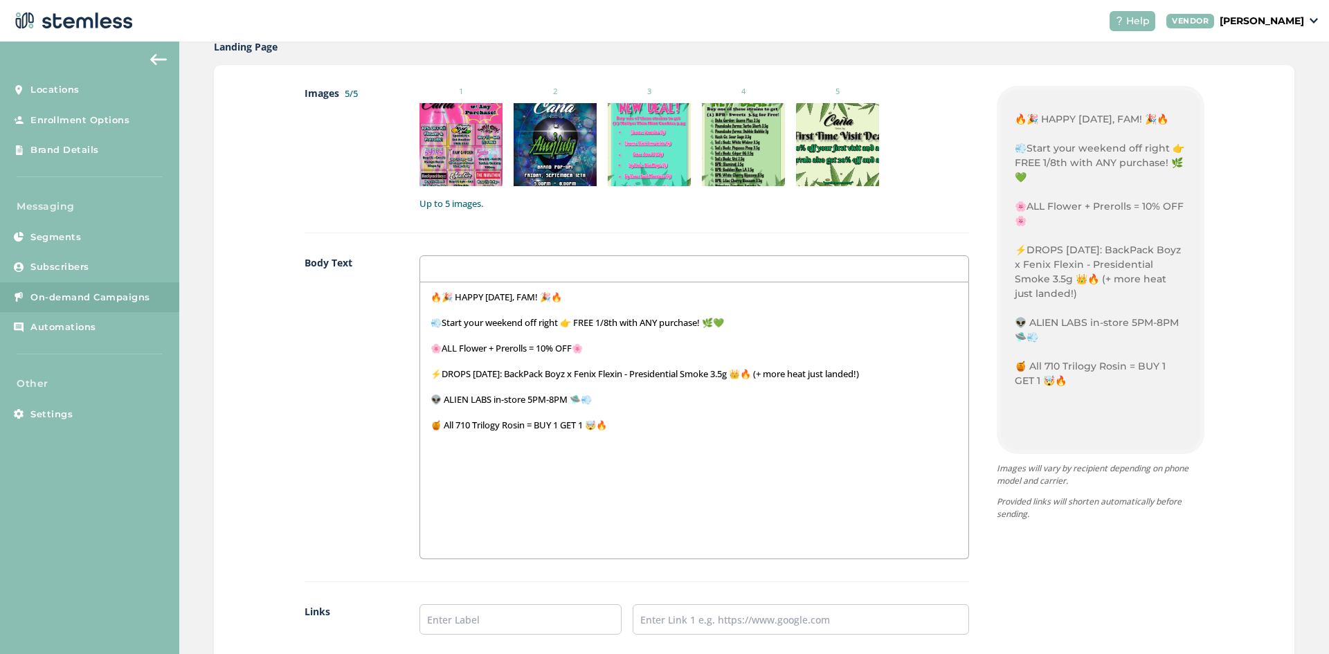
scroll to position [417, 0]
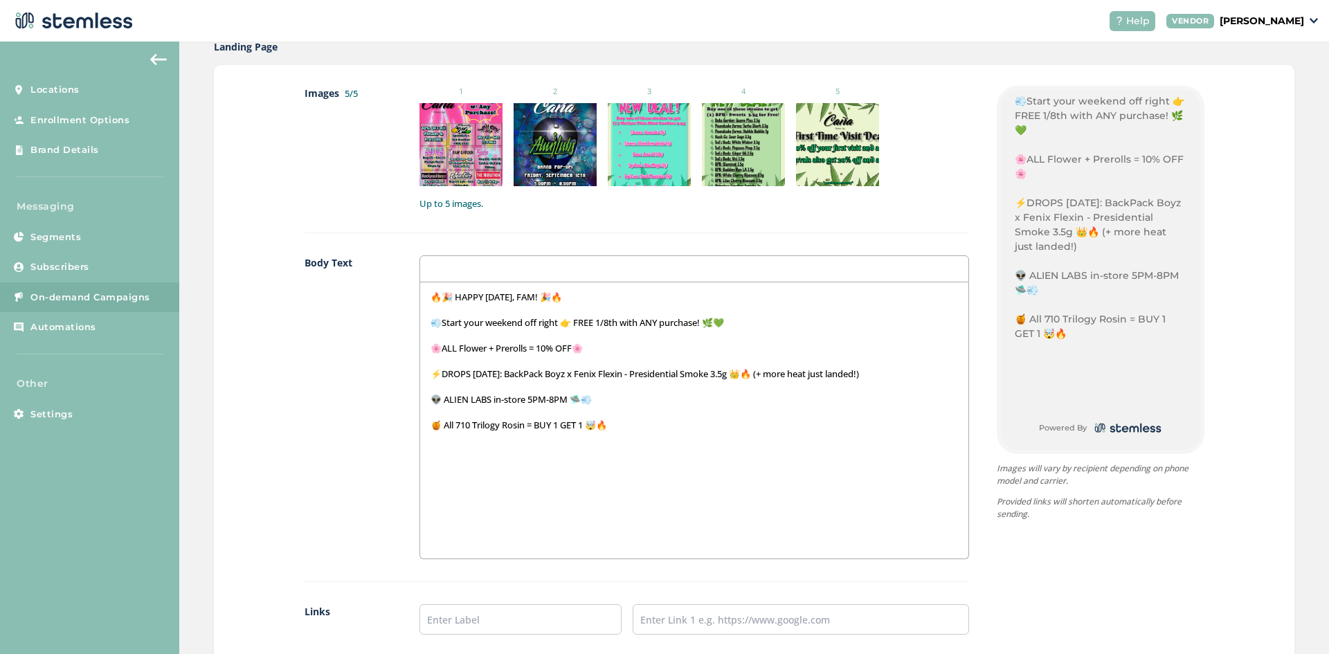
click at [325, 466] on label "Body Text" at bounding box center [349, 407] width 88 height 304
click at [631, 435] on p at bounding box center [694, 437] width 527 height 12
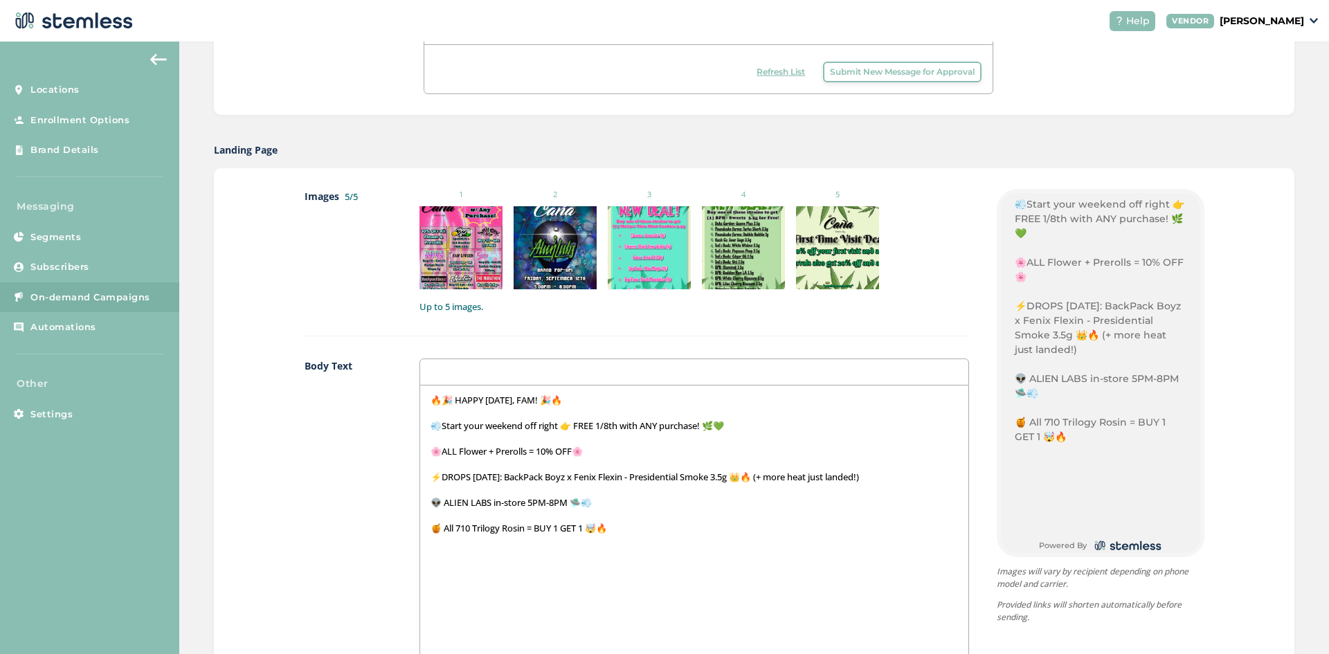
scroll to position [610, 0]
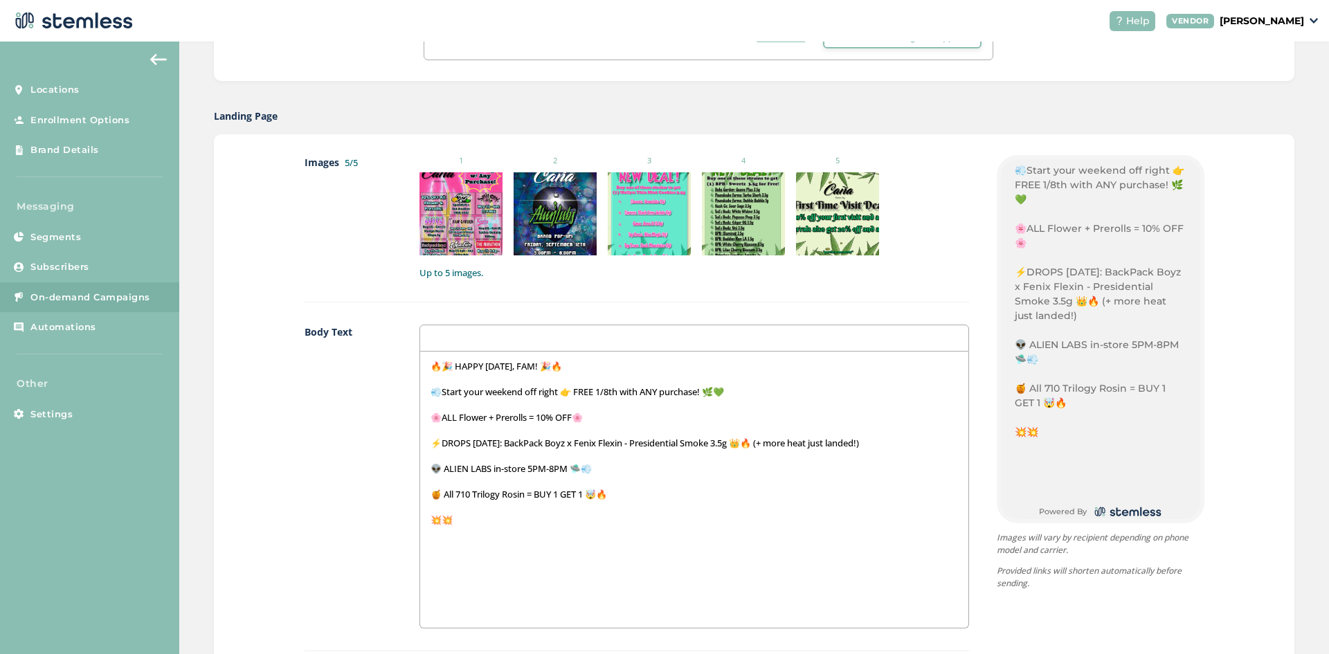
click at [440, 524] on p "💥💥" at bounding box center [694, 520] width 527 height 12
click at [486, 547] on div "🔥🎉 HAPPY [DATE], FAM! 🎉🔥 💨Start your weekend off right 👉 FREE 1/8th with ANY pu…" at bounding box center [694, 490] width 548 height 276
click at [478, 528] on p at bounding box center [694, 532] width 527 height 12
click at [452, 517] on p "💥" at bounding box center [694, 520] width 527 height 12
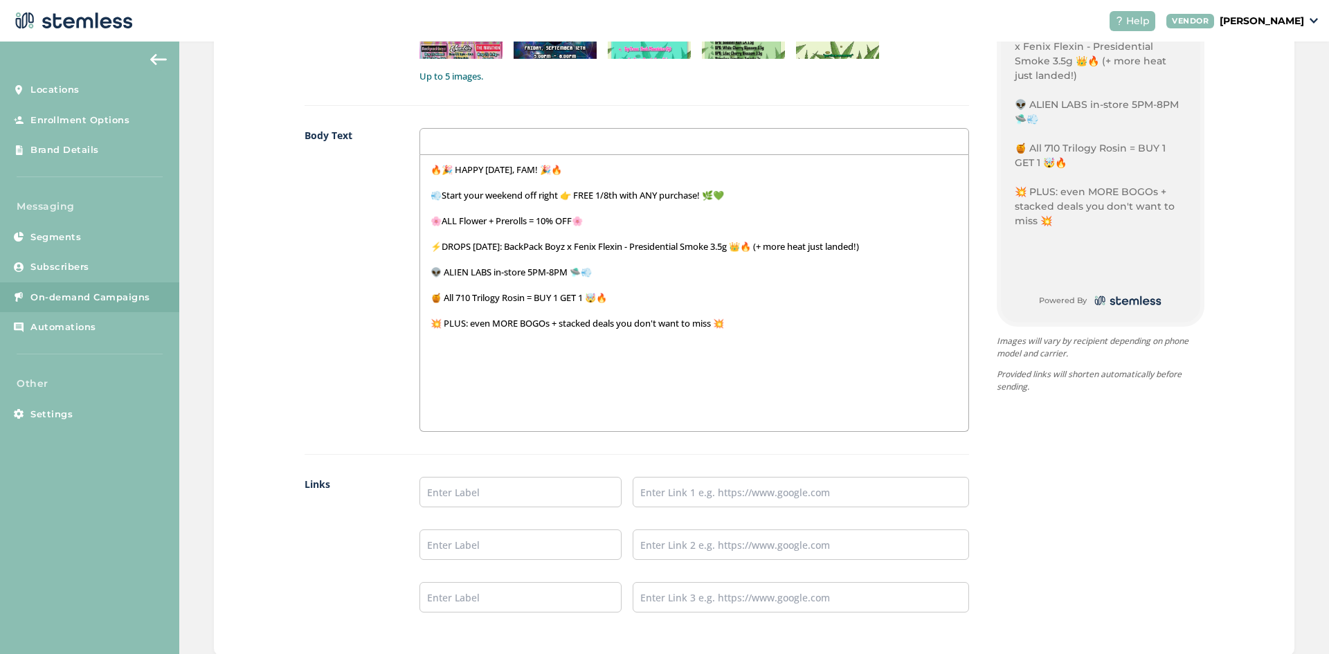
scroll to position [818, 0]
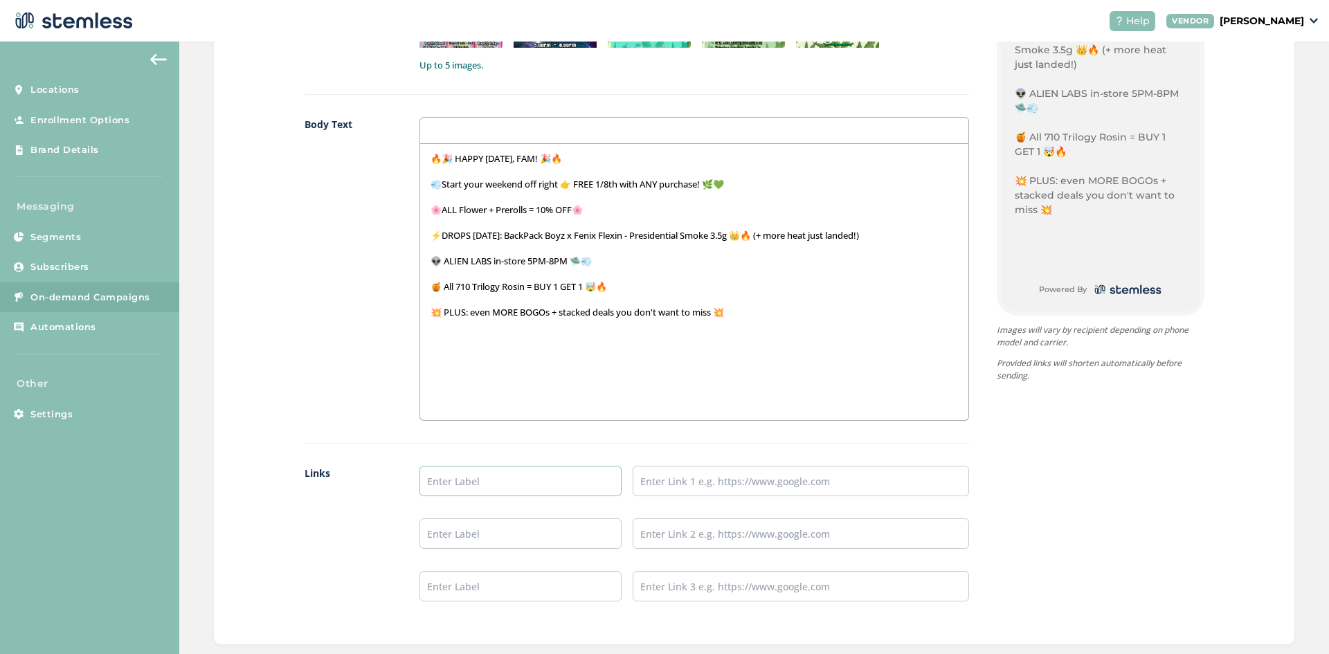
click at [525, 489] on input "text" at bounding box center [521, 481] width 202 height 30
type input "Menu"
click at [735, 492] on input "text" at bounding box center [801, 481] width 336 height 30
type input "[URL][DOMAIN_NAME]"
click at [514, 532] on input "text" at bounding box center [521, 534] width 202 height 30
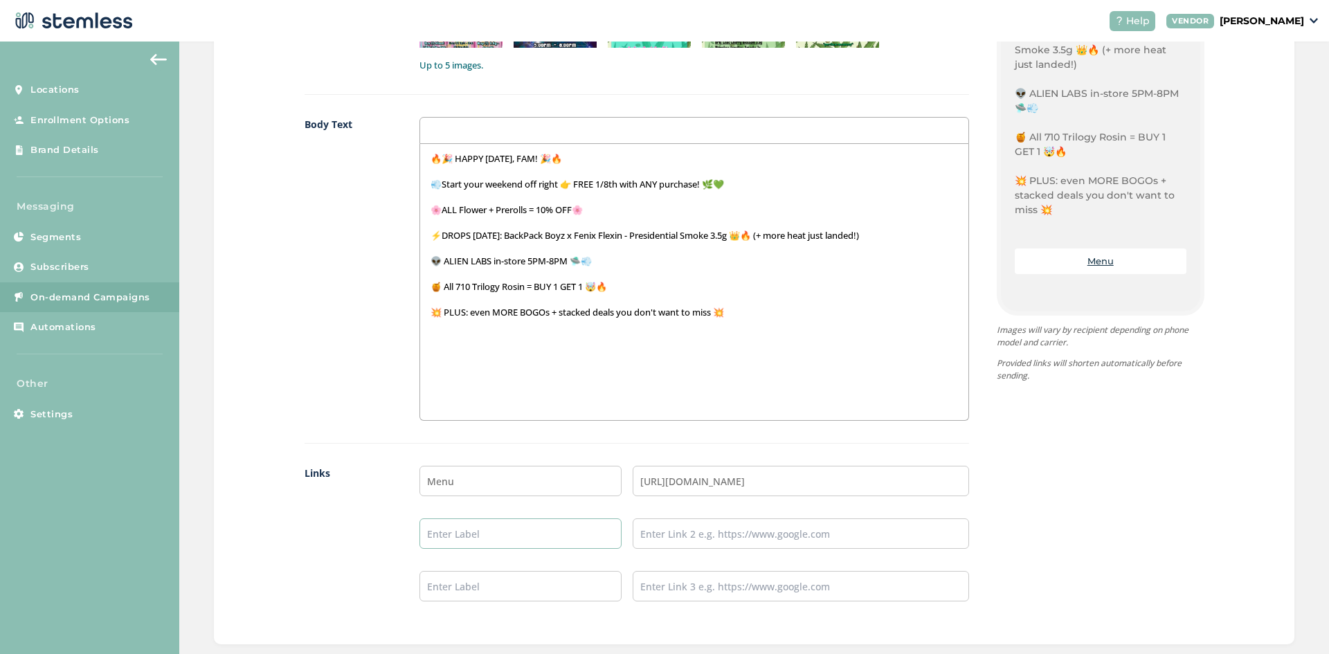
type input "Instagram"
click at [728, 525] on input "text" at bounding box center [801, 534] width 336 height 30
type input "[URL][DOMAIN_NAME]"
click at [562, 588] on input "text" at bounding box center [521, 586] width 202 height 30
type input "TikTok"
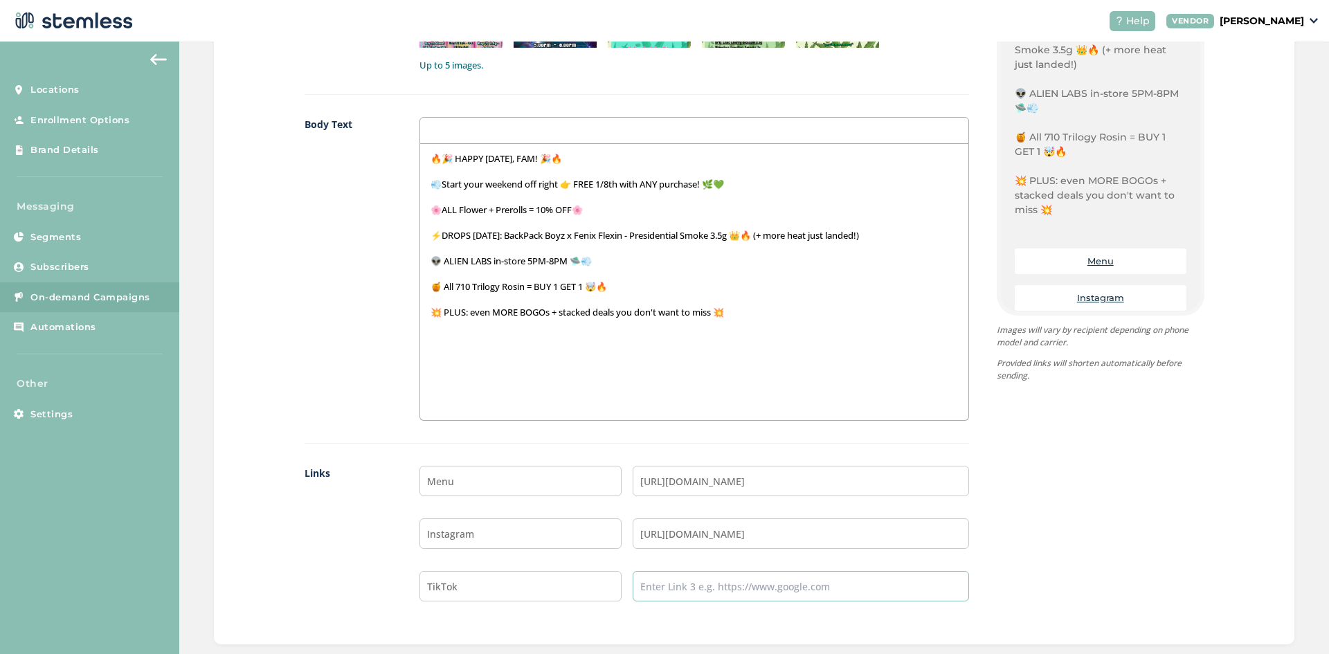
click at [656, 588] on input "text" at bounding box center [801, 586] width 336 height 30
type input "[URL][DOMAIN_NAME][DOMAIN_NAME]"
click at [694, 620] on div "Menu [URL][DOMAIN_NAME] Instagram [URL][DOMAIN_NAME] TikTok [URL][DOMAIN_NAME][…" at bounding box center [694, 545] width 549 height 158
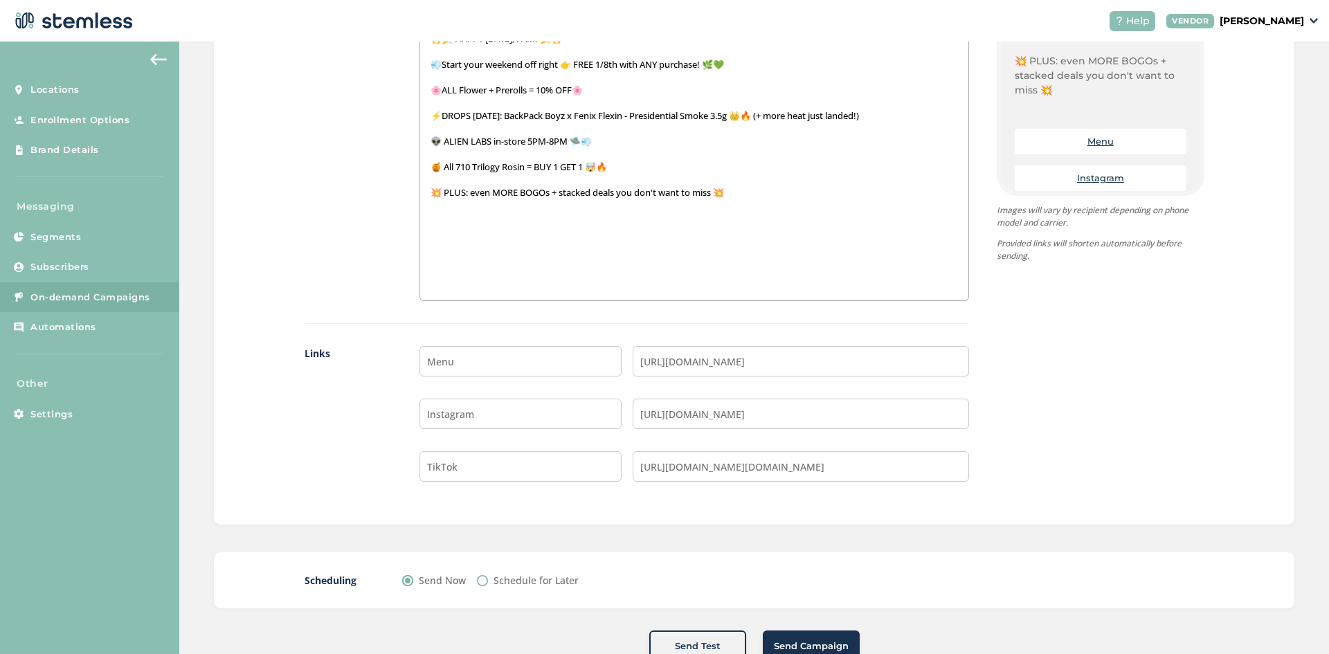
scroll to position [969, 0]
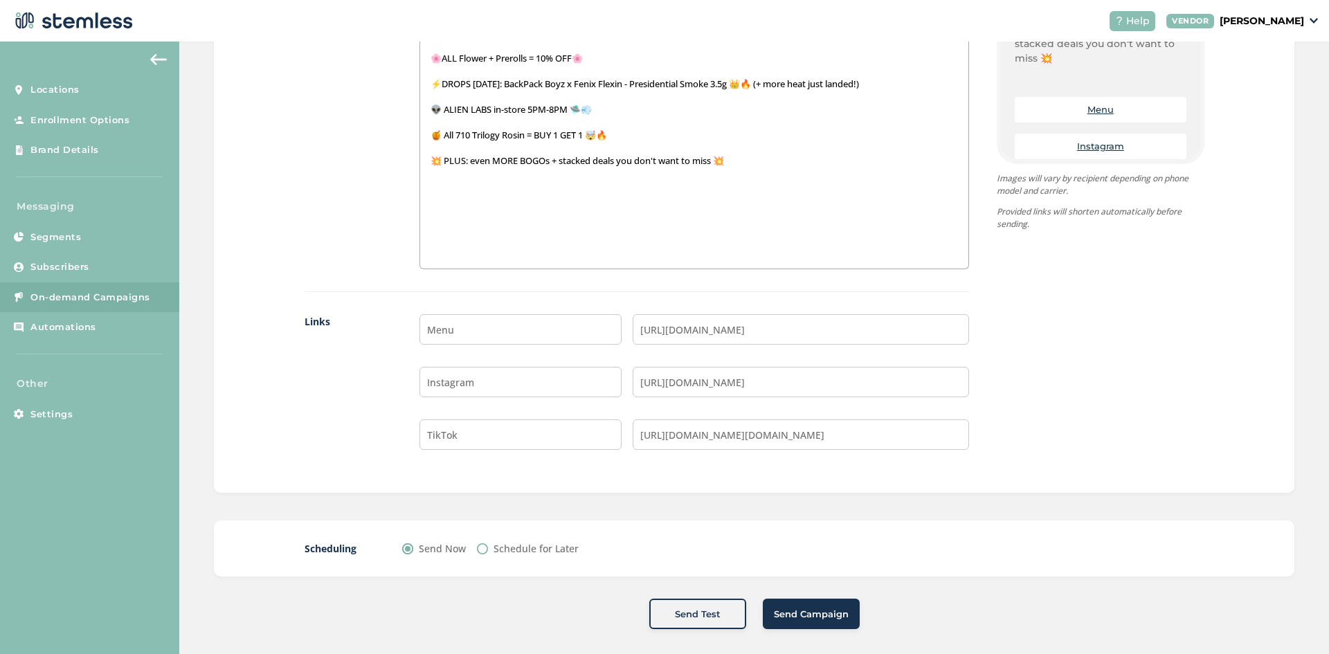
click at [802, 621] on span "Send Campaign" at bounding box center [811, 615] width 75 height 14
